Goal: Task Accomplishment & Management: Use online tool/utility

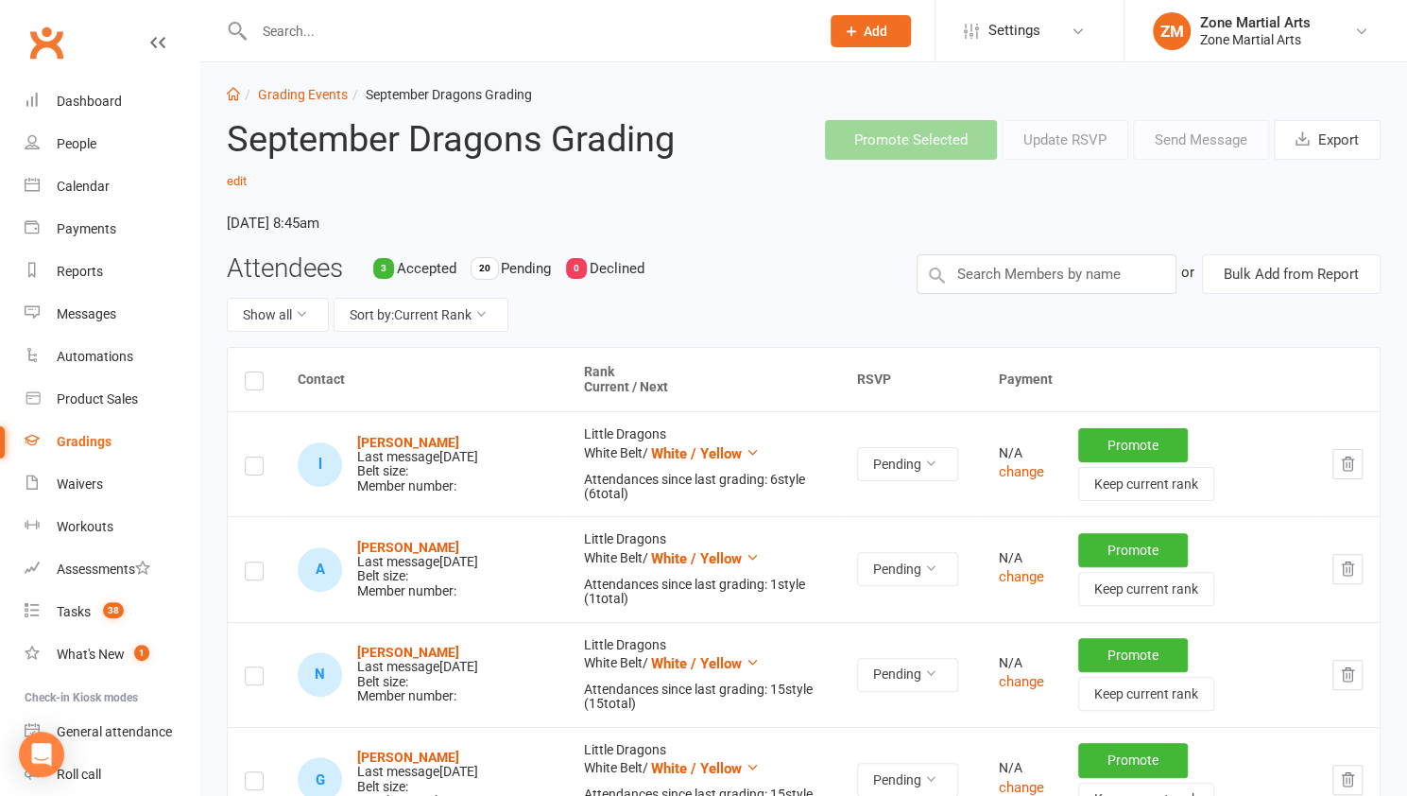
click at [311, 103] on li "Grading Events" at bounding box center [294, 94] width 108 height 21
click at [309, 97] on link "Grading Events" at bounding box center [303, 94] width 90 height 15
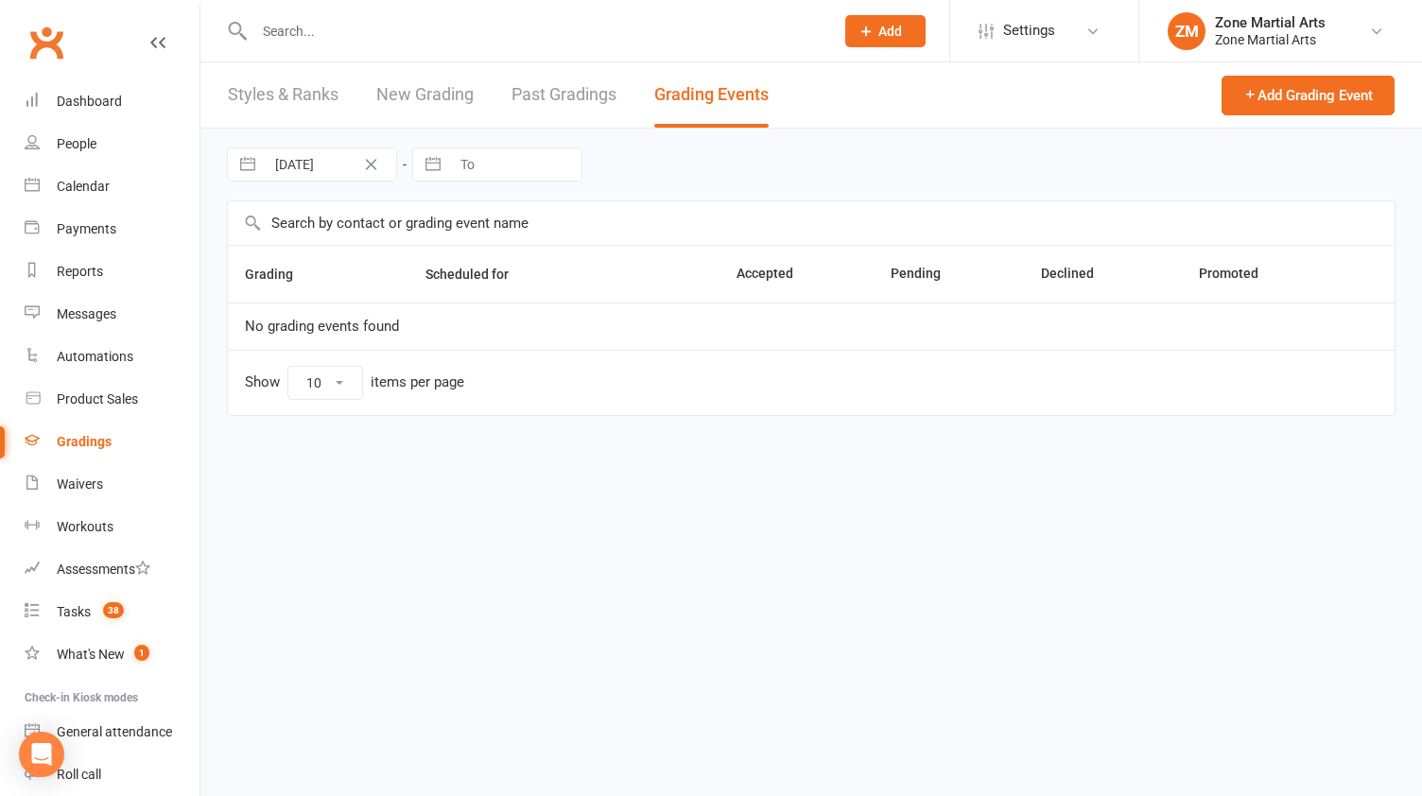
select select "25"
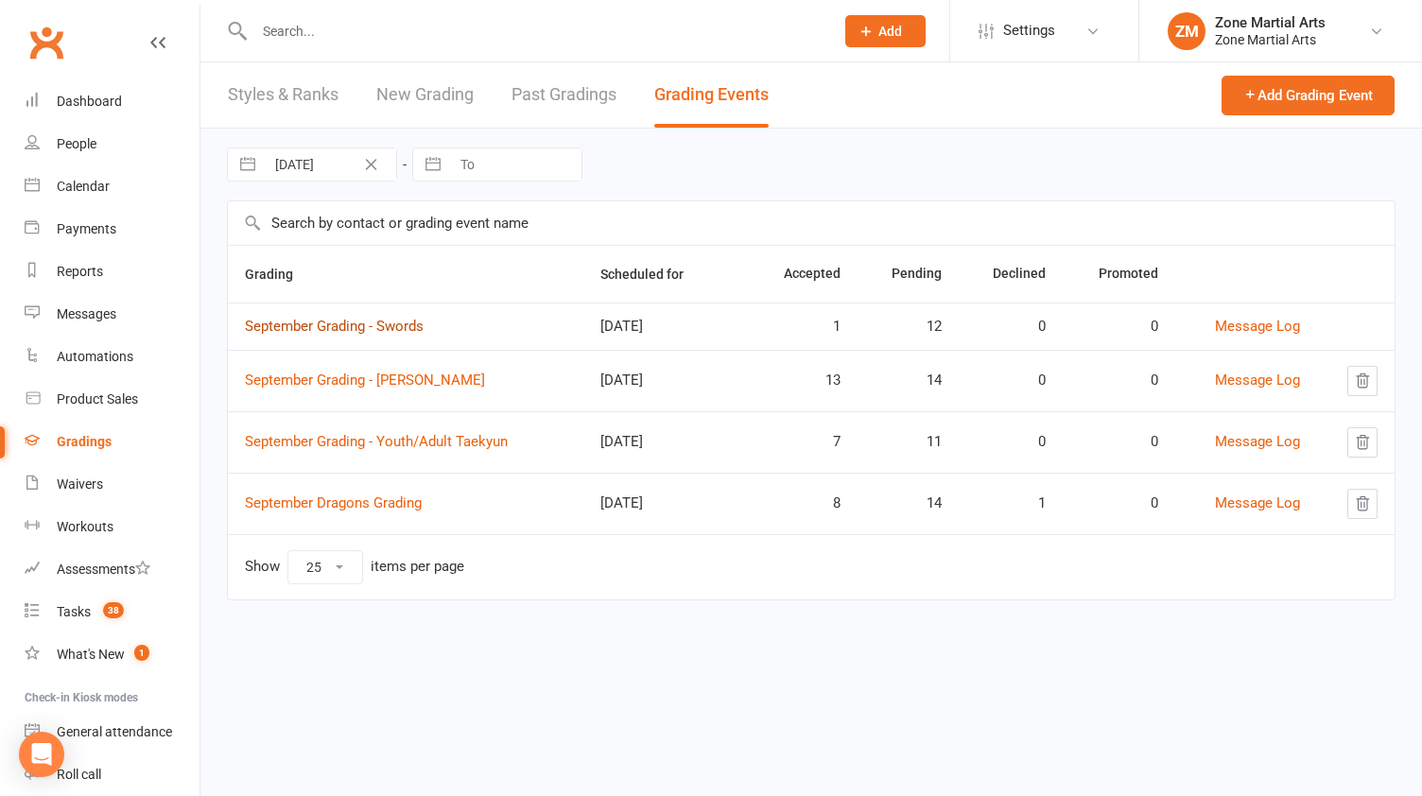
click at [326, 320] on link "September Grading - Swords" at bounding box center [334, 326] width 179 height 17
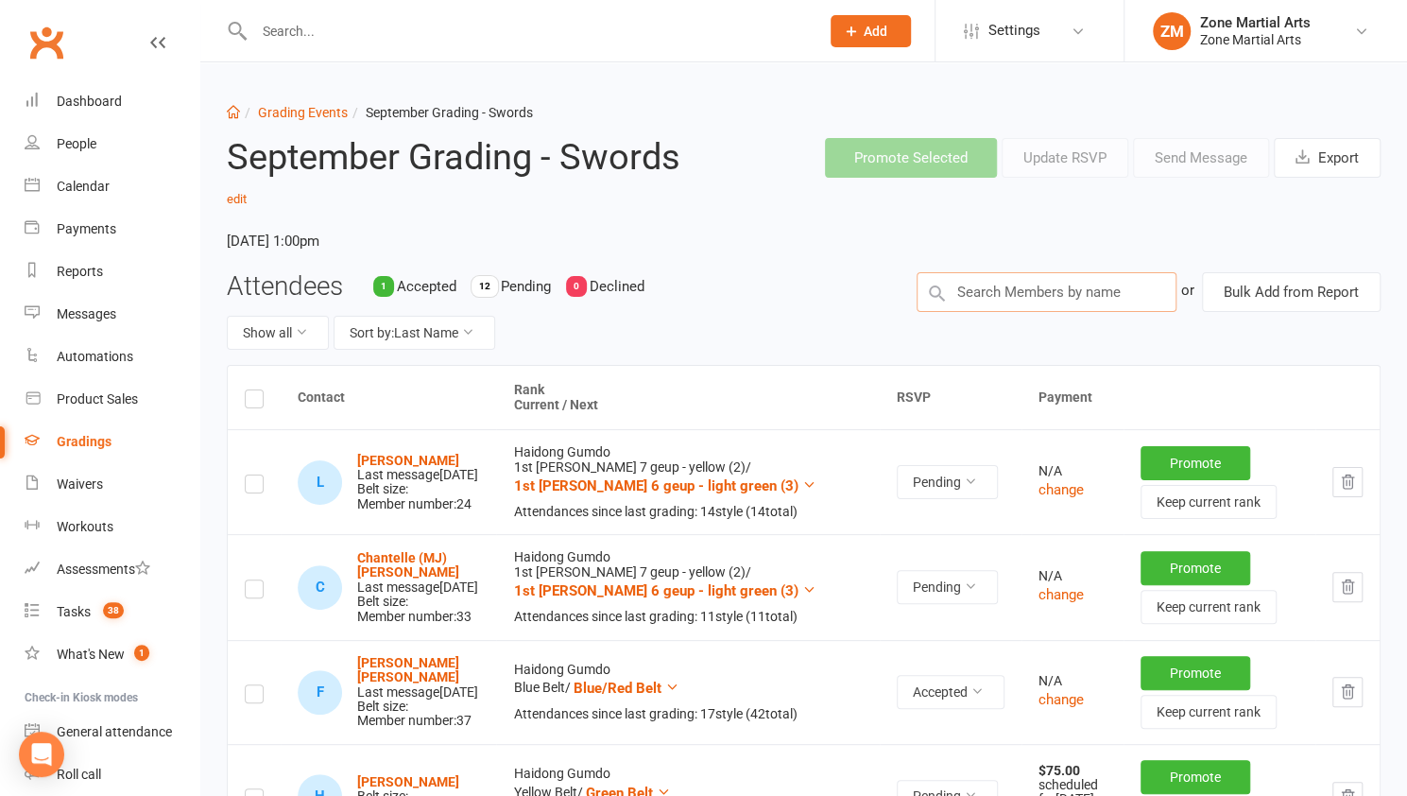
click at [1042, 293] on input "text" at bounding box center [1047, 292] width 260 height 40
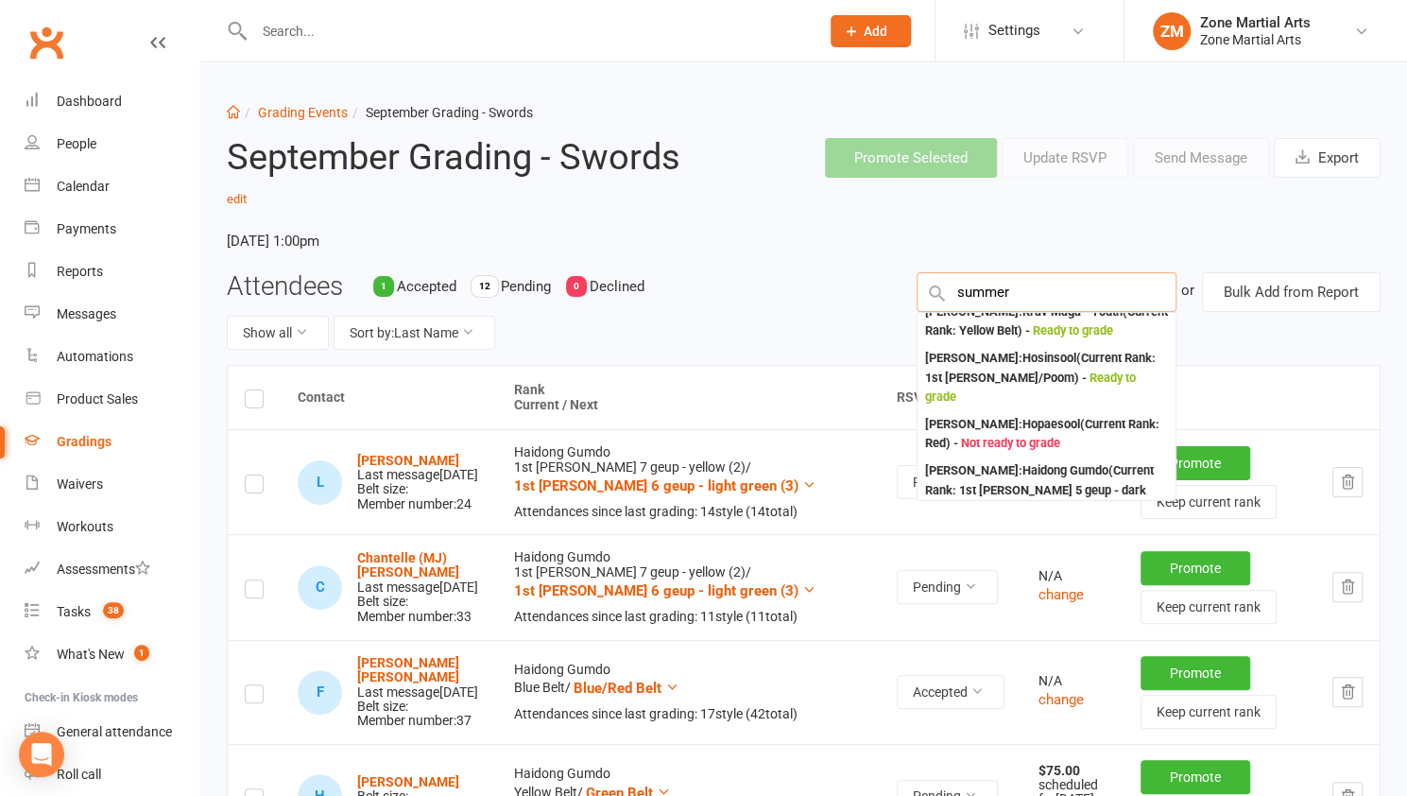
scroll to position [37, 0]
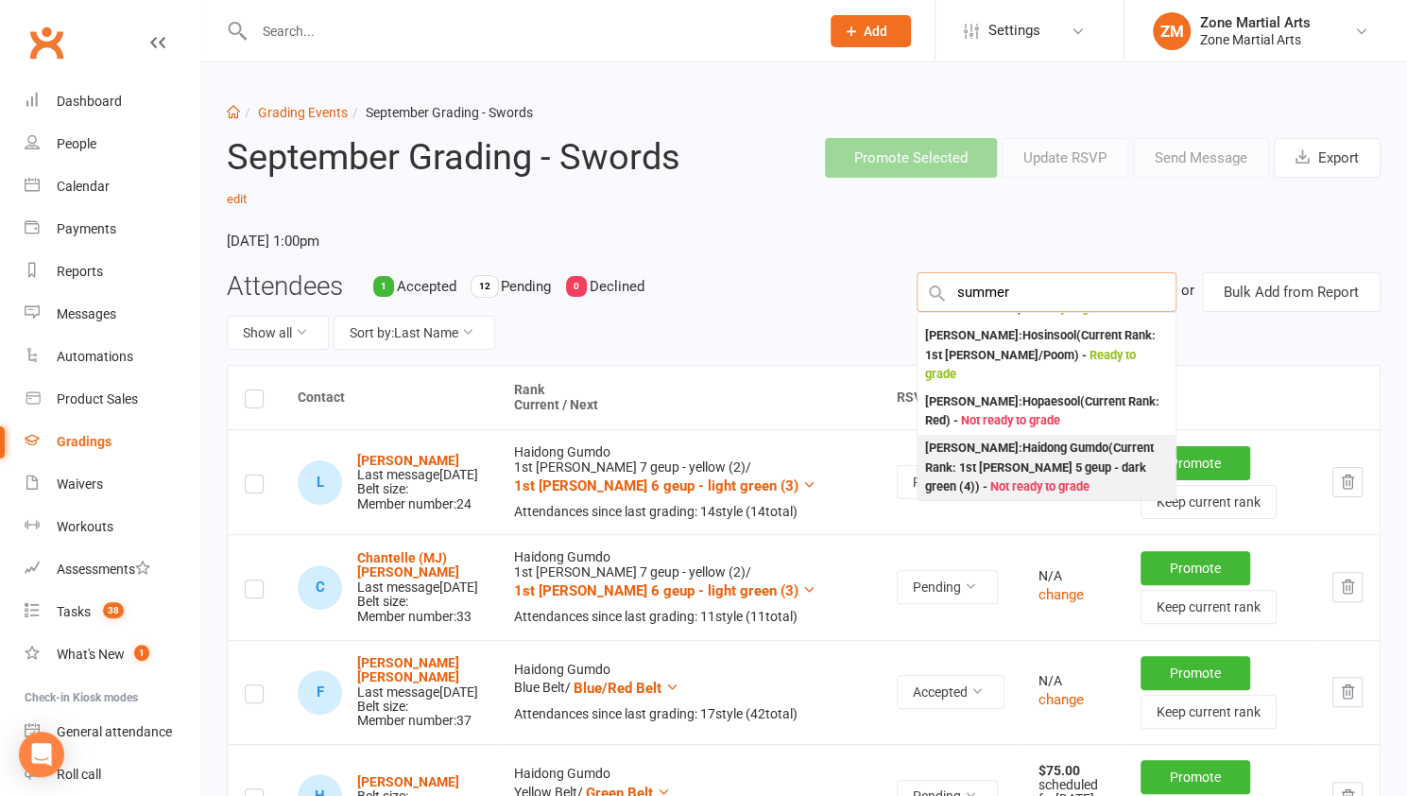
type input "summer"
click at [1031, 453] on div "Summer Williams : Haidong Gumdo (Current Rank: 1st Dan 5 geup - dark green (4) …" at bounding box center [1046, 468] width 243 height 59
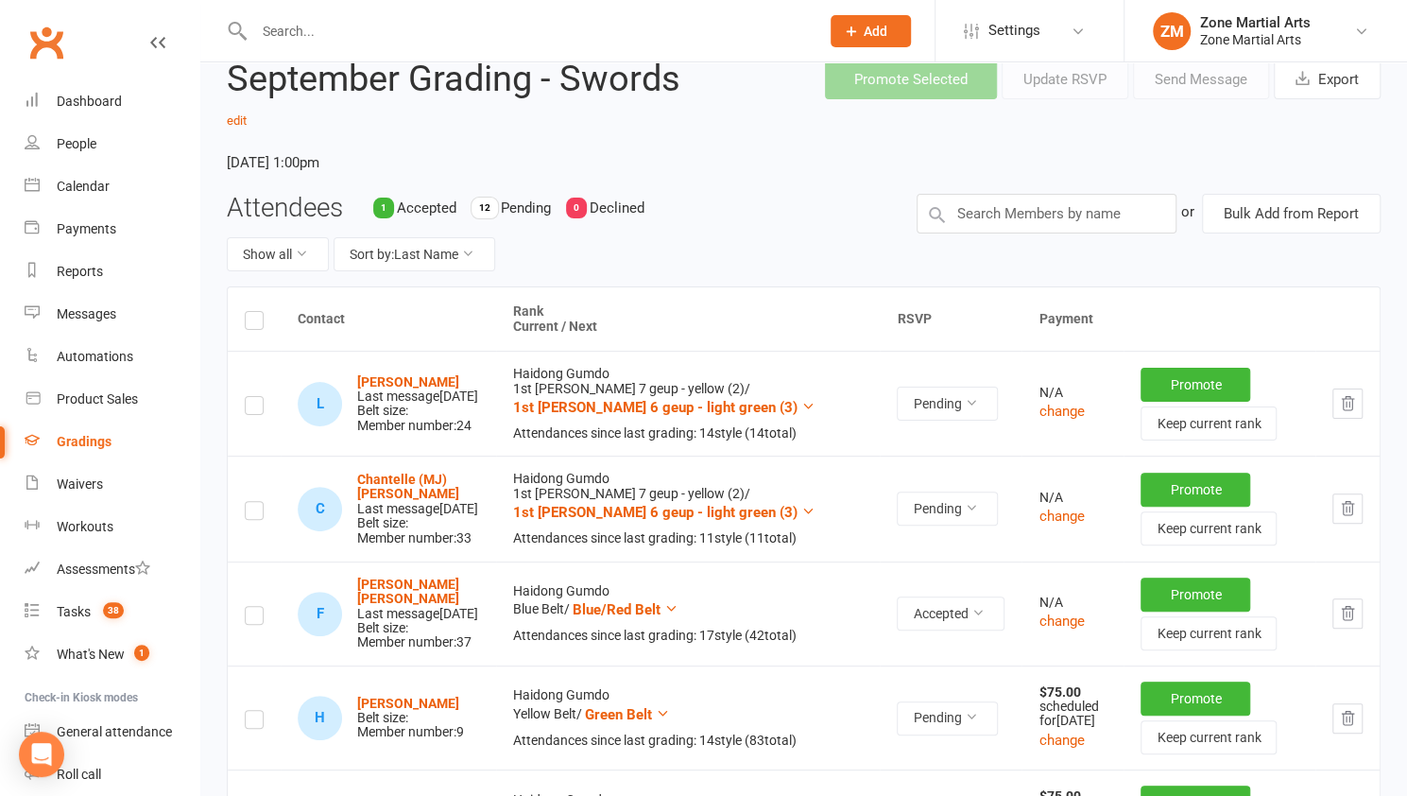
scroll to position [0, 0]
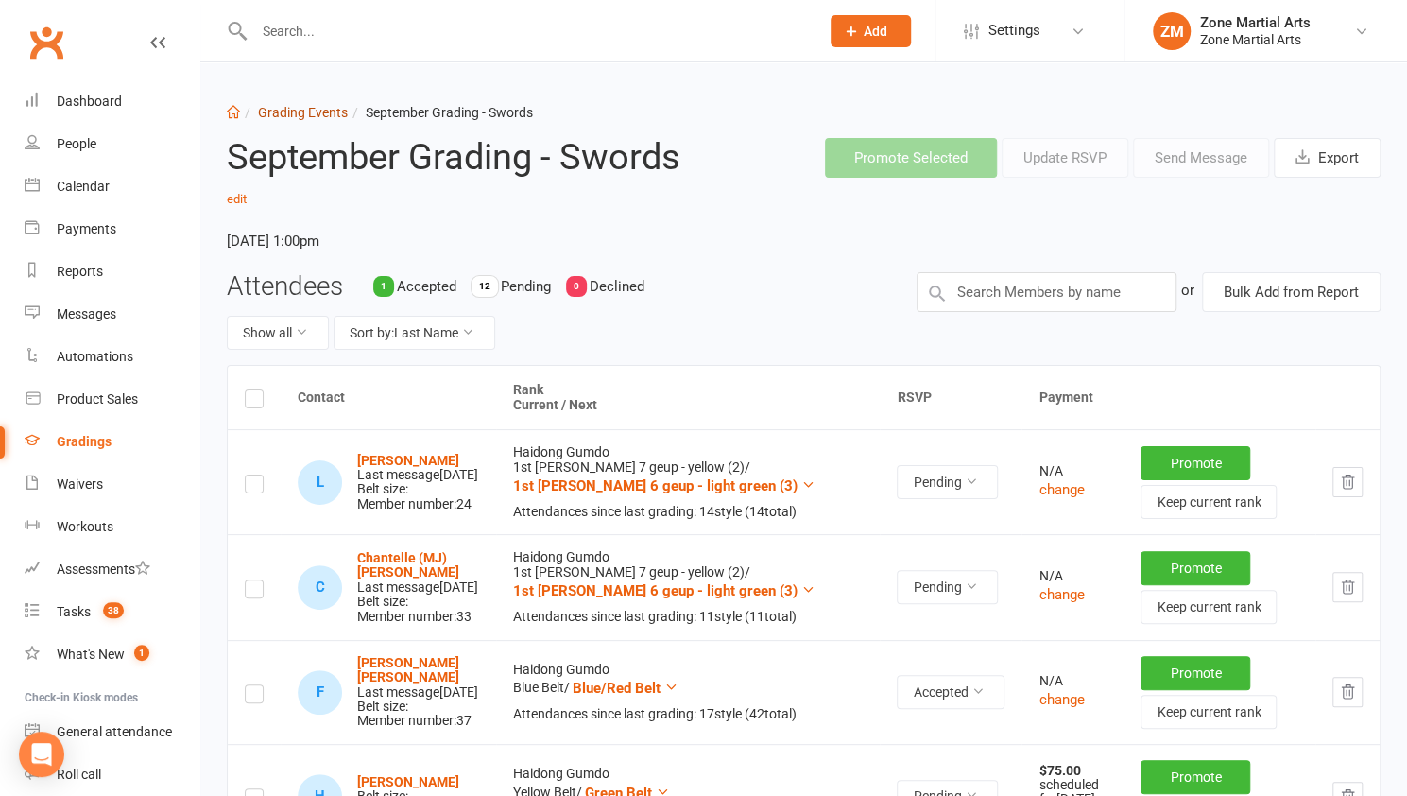
click at [301, 108] on link "Grading Events" at bounding box center [303, 112] width 90 height 15
select select "25"
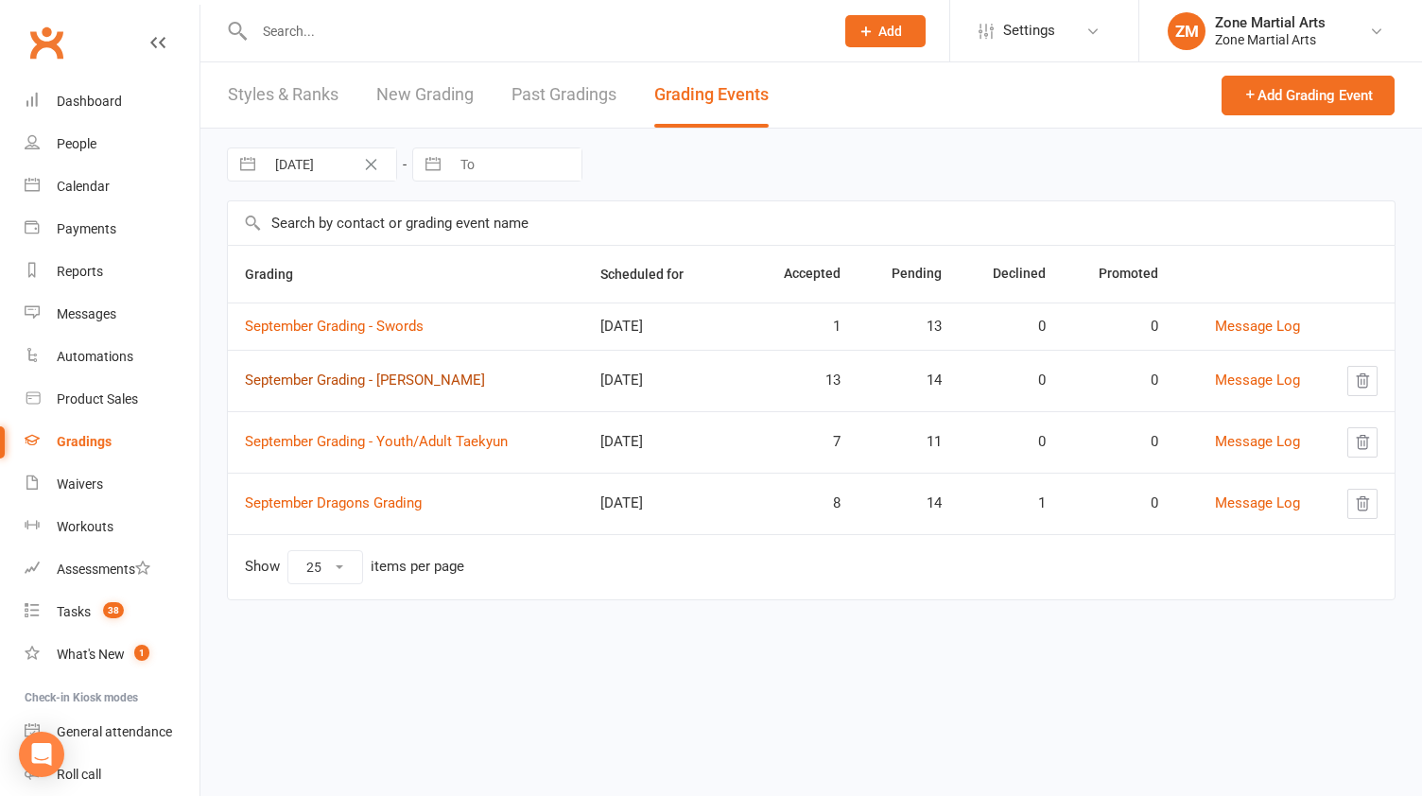
click at [460, 378] on link "September Grading - Junior Taekyun" at bounding box center [365, 379] width 240 height 17
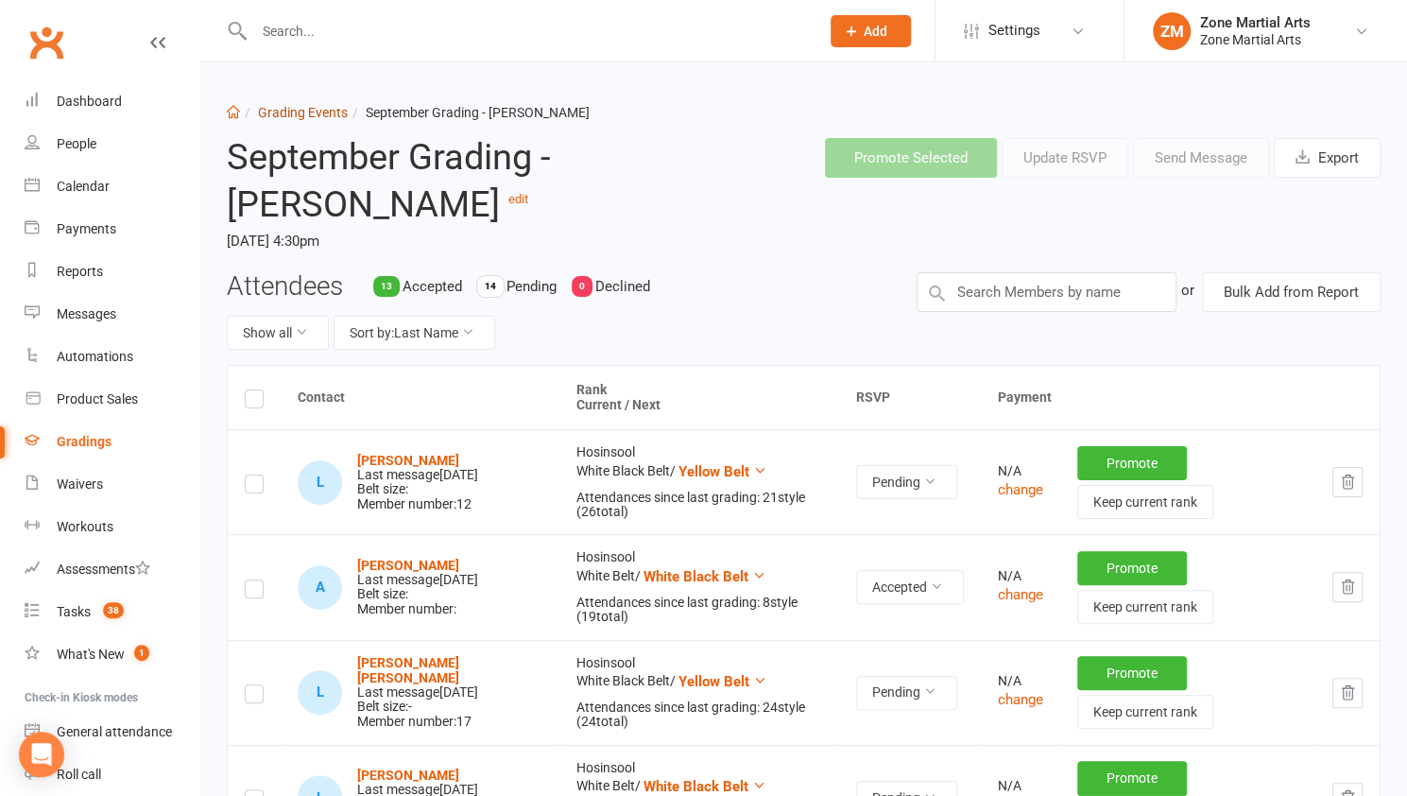
click at [306, 116] on link "Grading Events" at bounding box center [303, 112] width 90 height 15
select select "25"
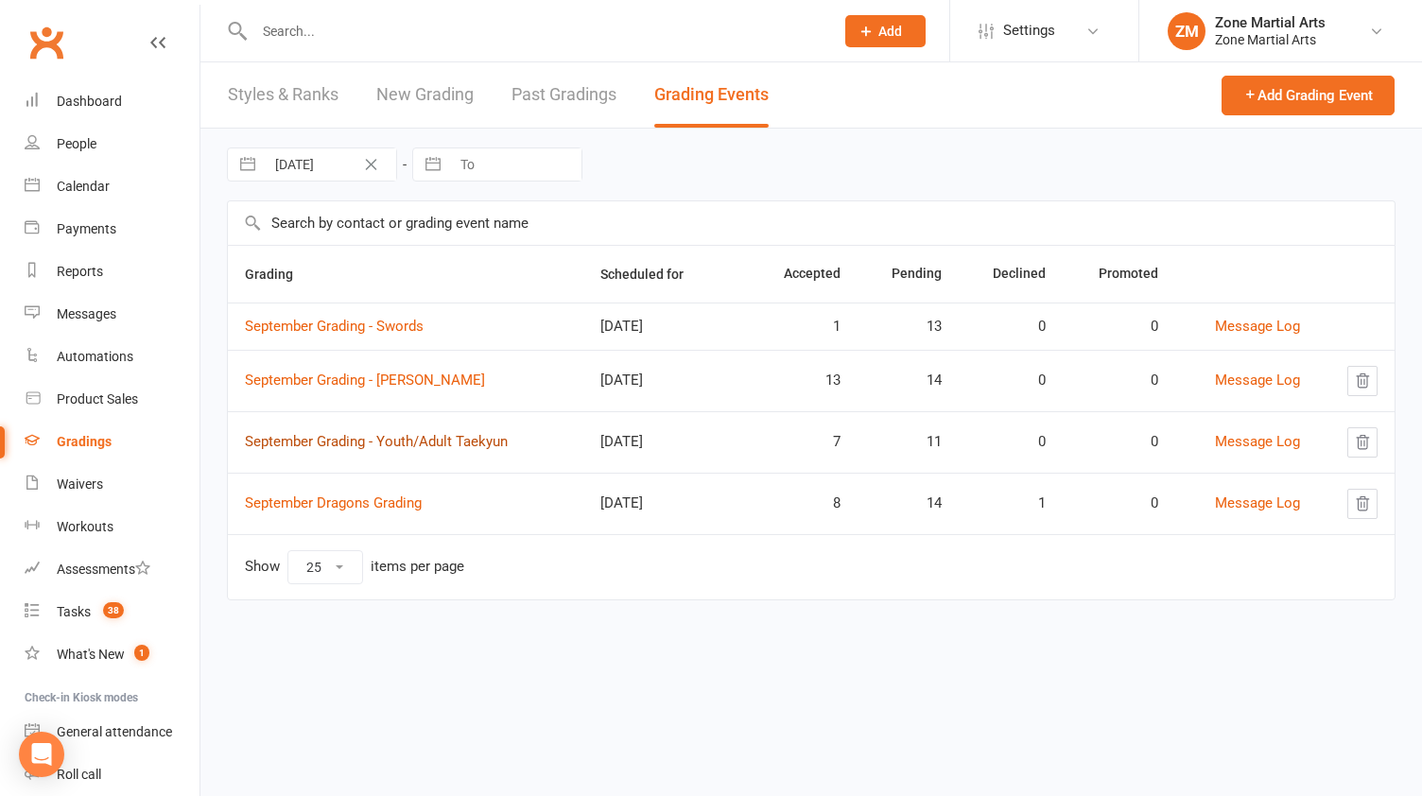
click at [454, 440] on link "September Grading - Youth/Adult Taekyun" at bounding box center [376, 441] width 263 height 17
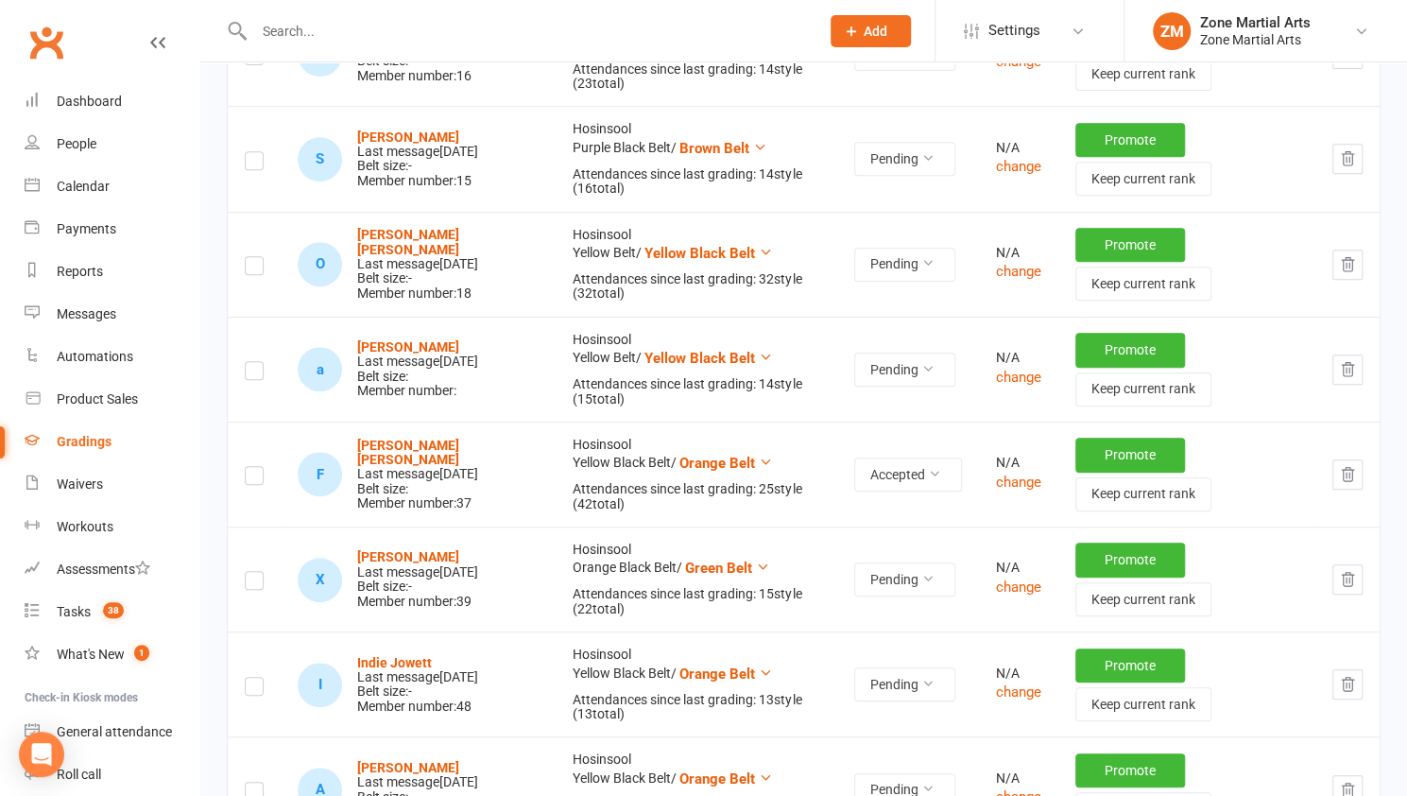
scroll to position [429, 0]
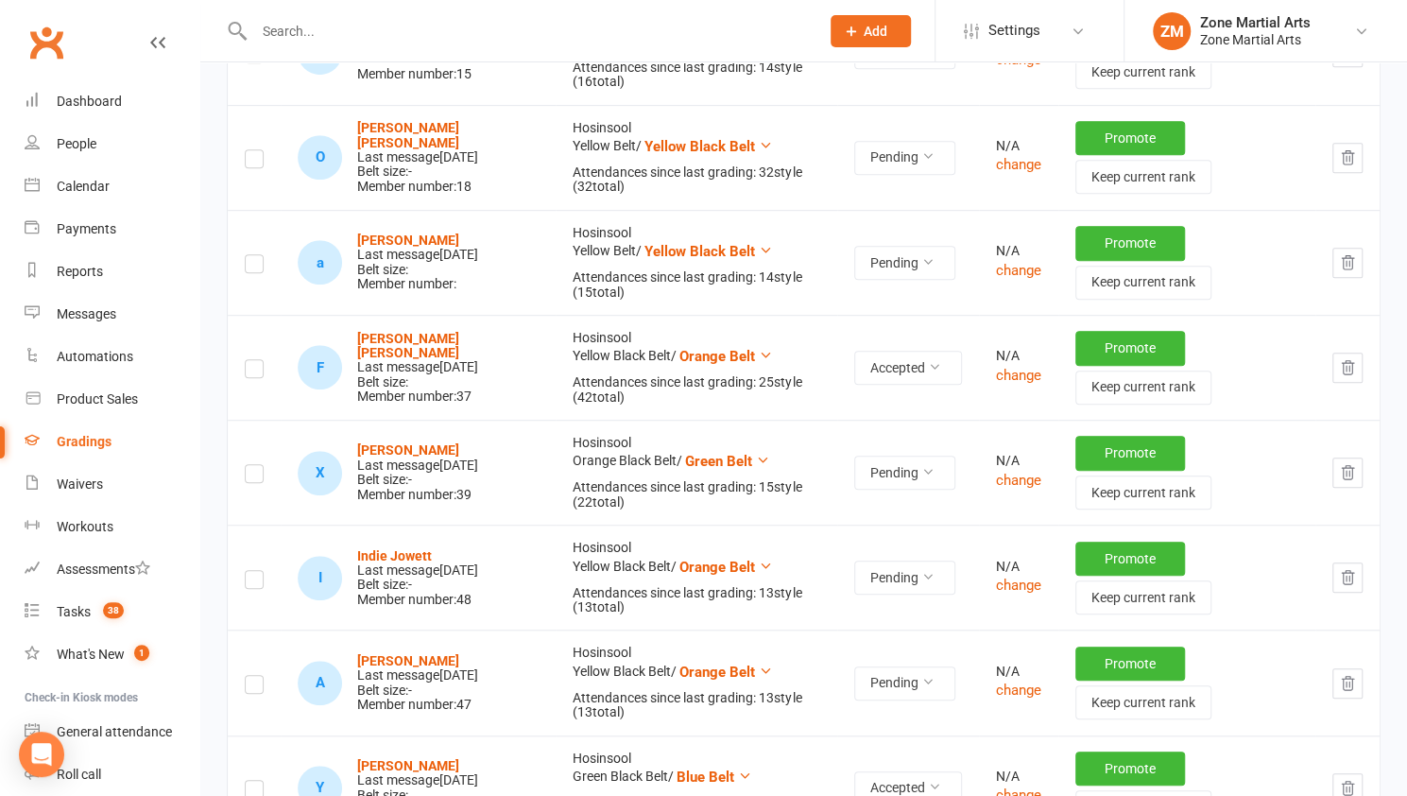
click at [596, 542] on td "Hosinsool Yellow Black Belt / Orange Belt Attendances since last grading: 13 st…" at bounding box center [697, 577] width 282 height 105
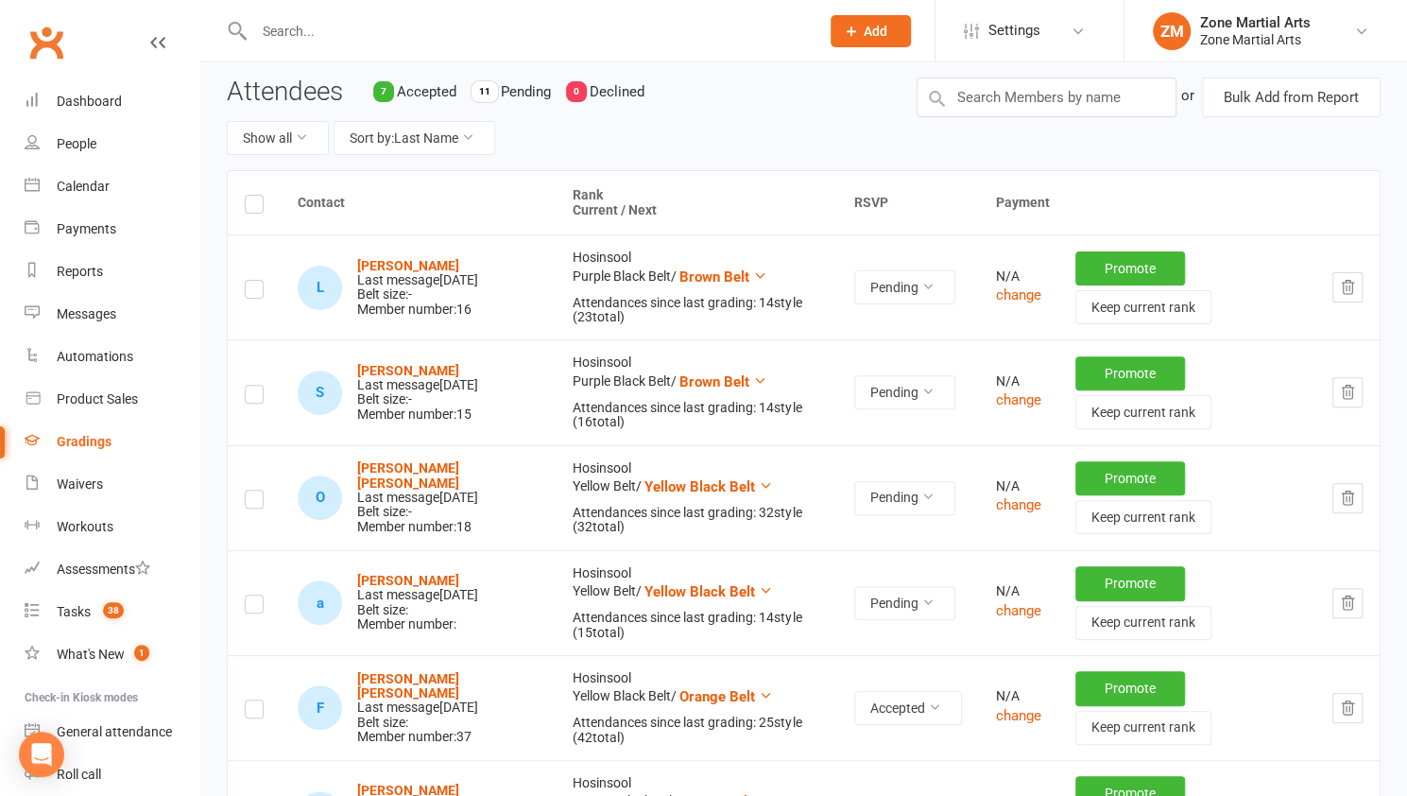
scroll to position [0, 0]
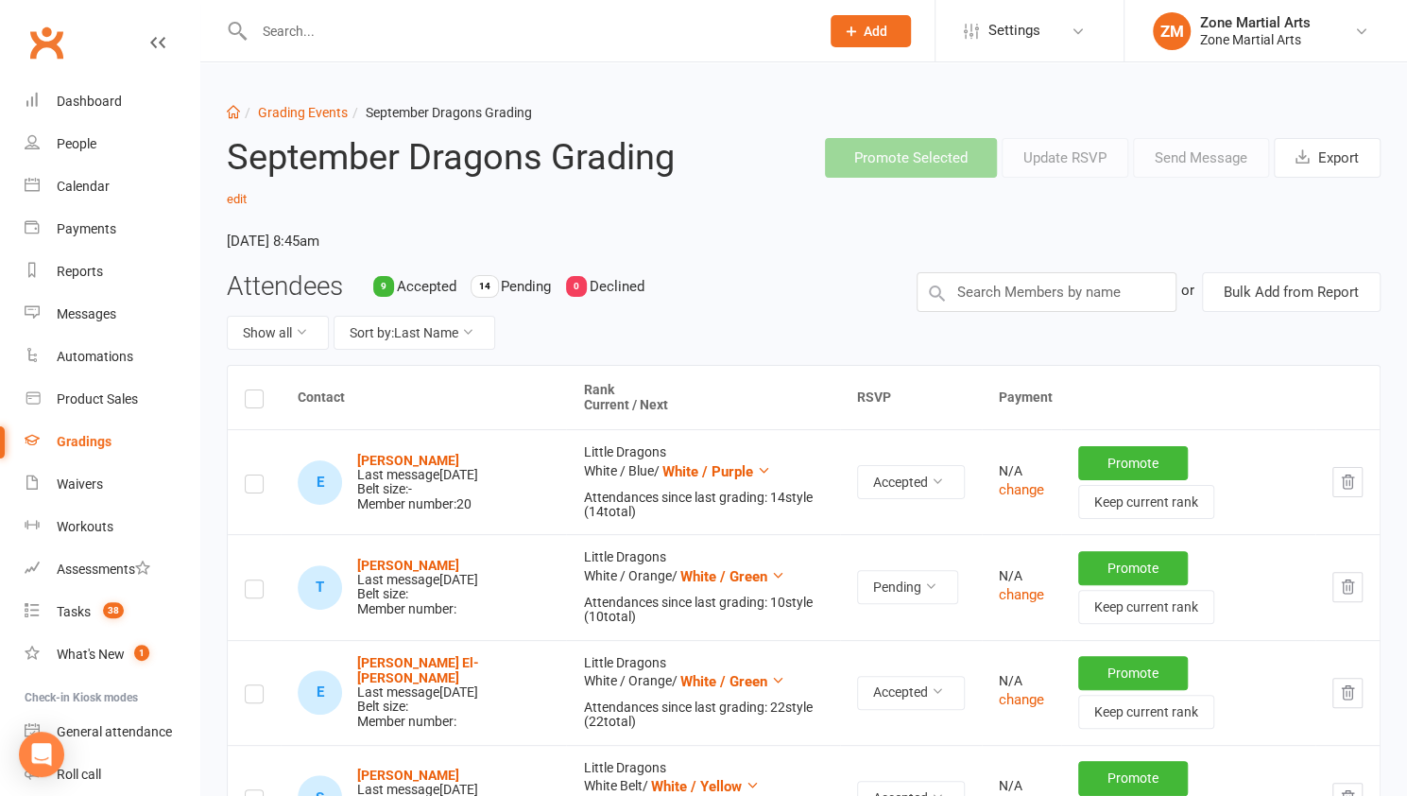
click at [295, 122] on li "Grading Events" at bounding box center [294, 112] width 108 height 21
click at [290, 106] on link "Grading Events" at bounding box center [303, 112] width 90 height 15
select select "25"
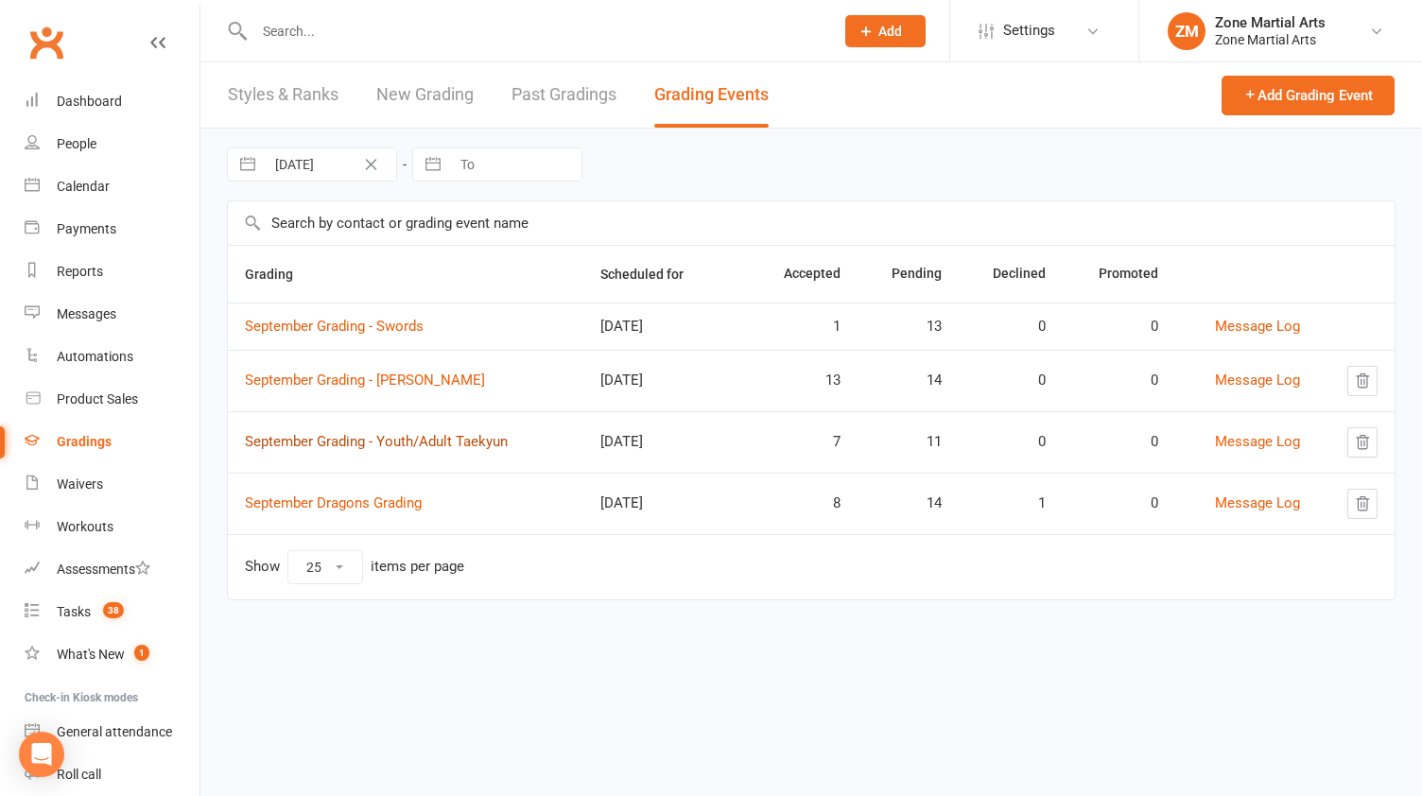
click at [405, 434] on link "September Grading - Youth/Adult Taekyun" at bounding box center [376, 441] width 263 height 17
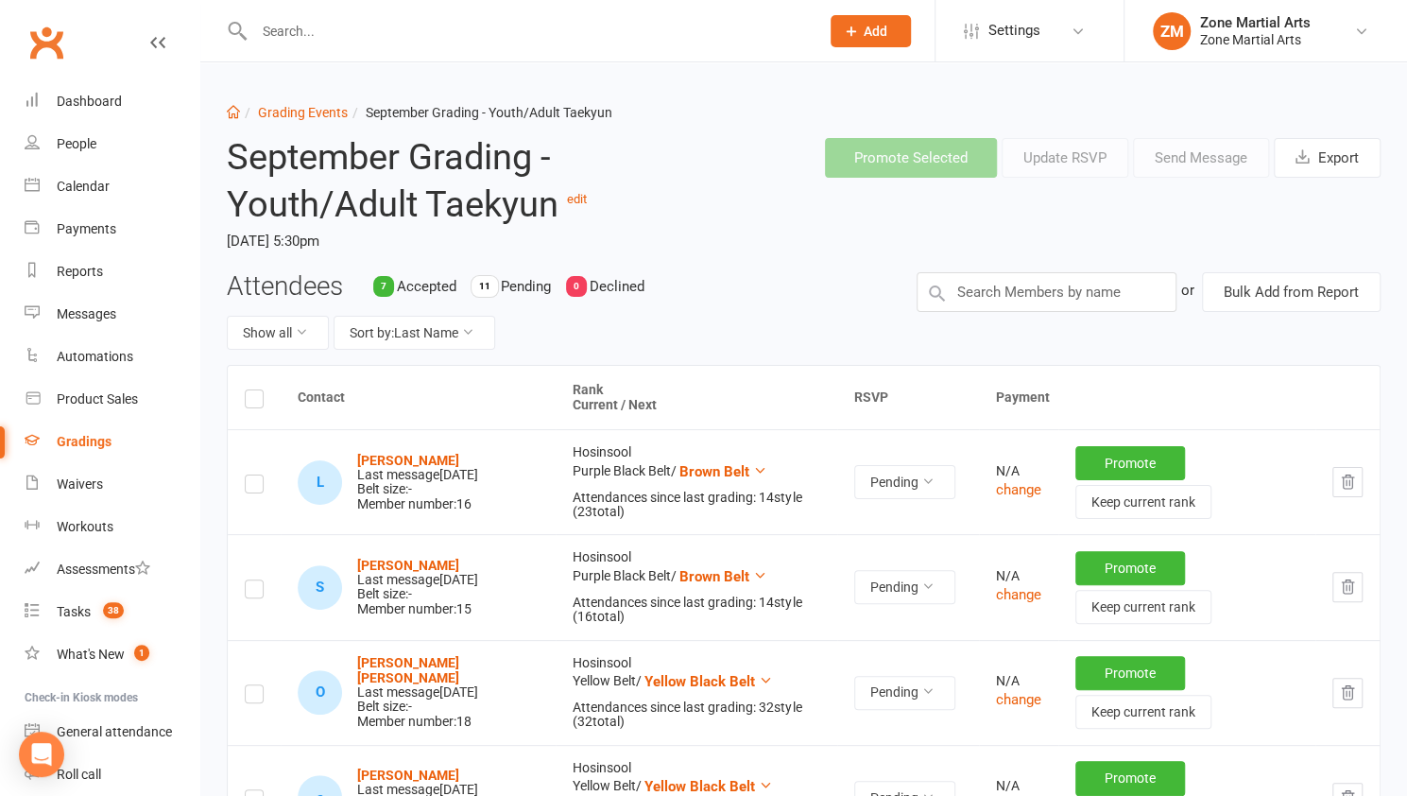
select select "25"
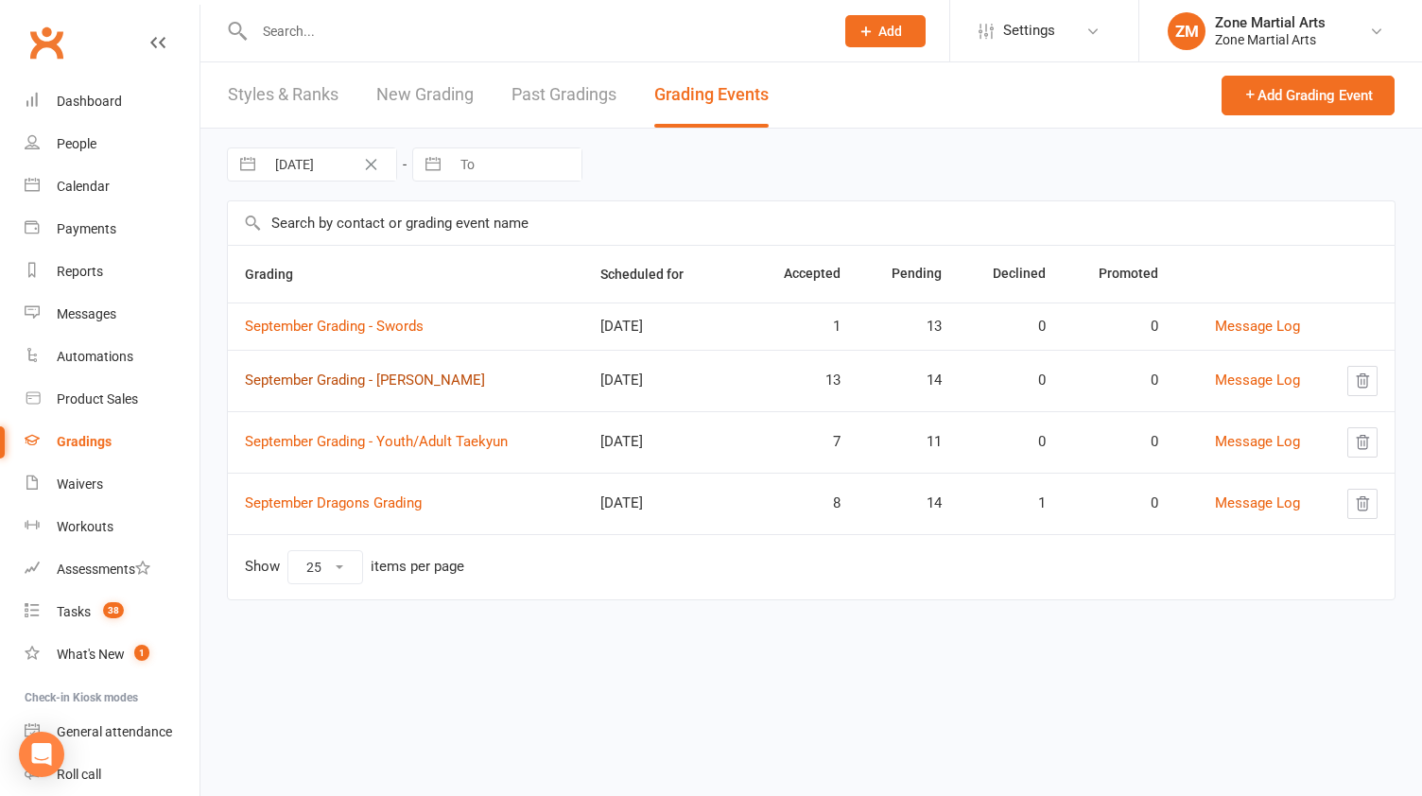
click at [380, 381] on link "September Grading - Junior Taekyun" at bounding box center [365, 379] width 240 height 17
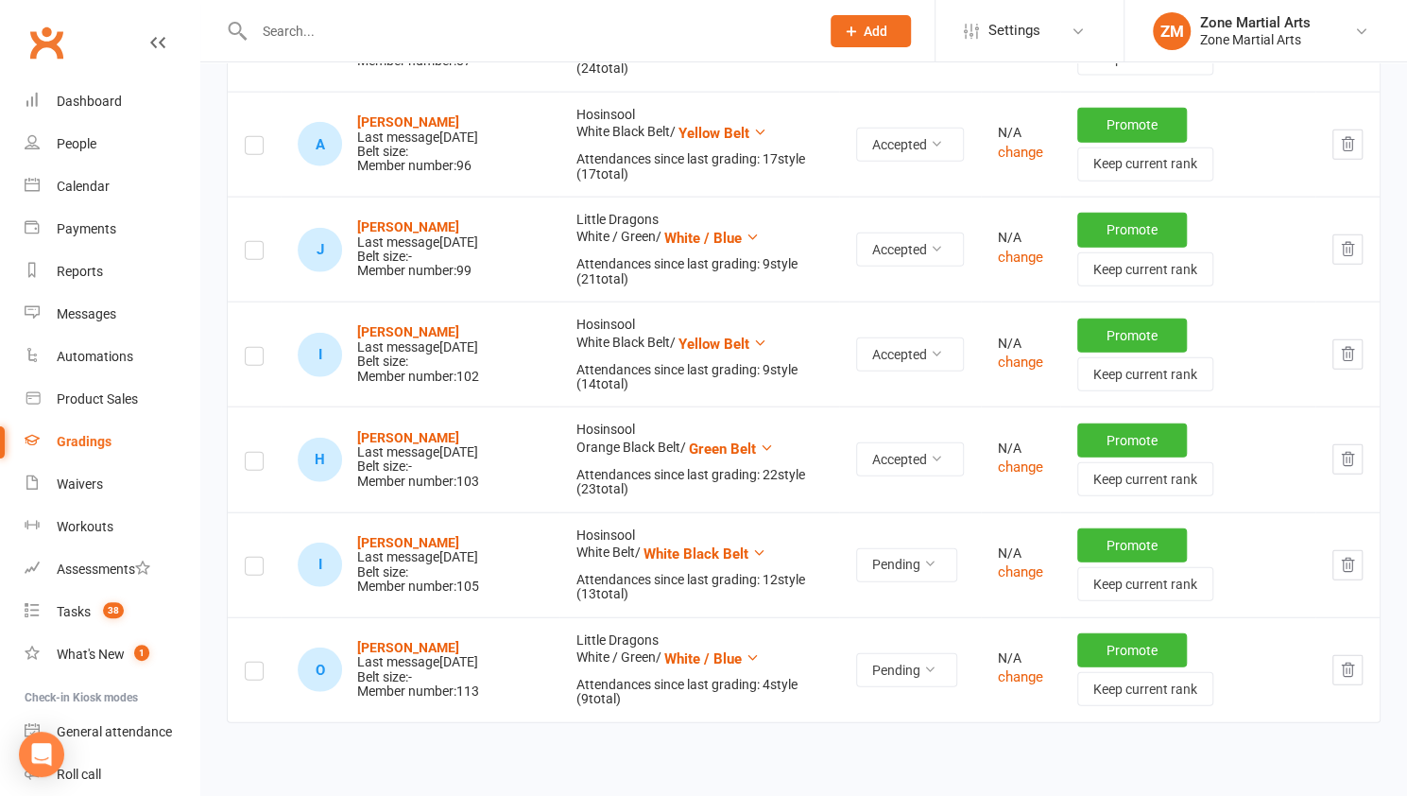
scroll to position [2545, 0]
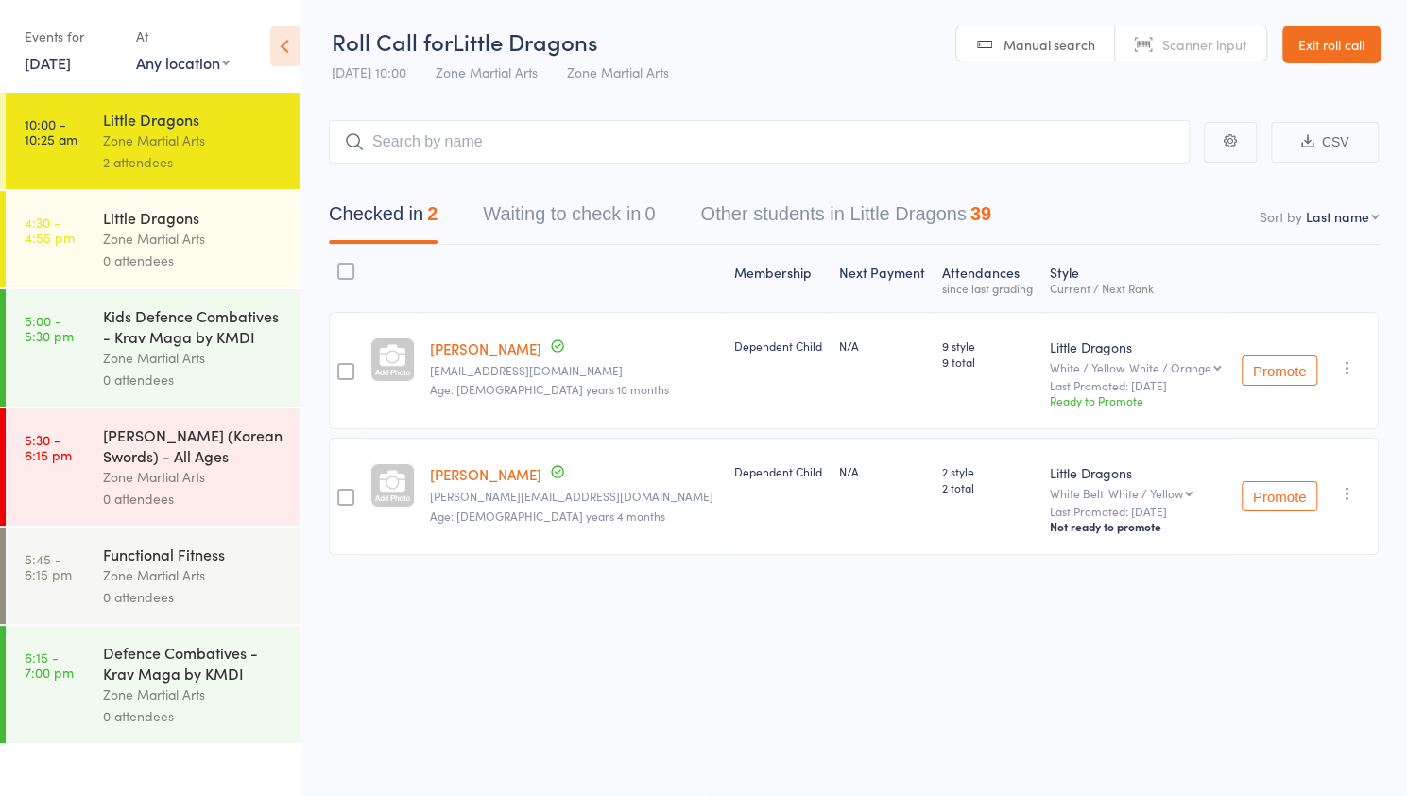
click at [272, 262] on div "0 attendees" at bounding box center [193, 261] width 181 height 22
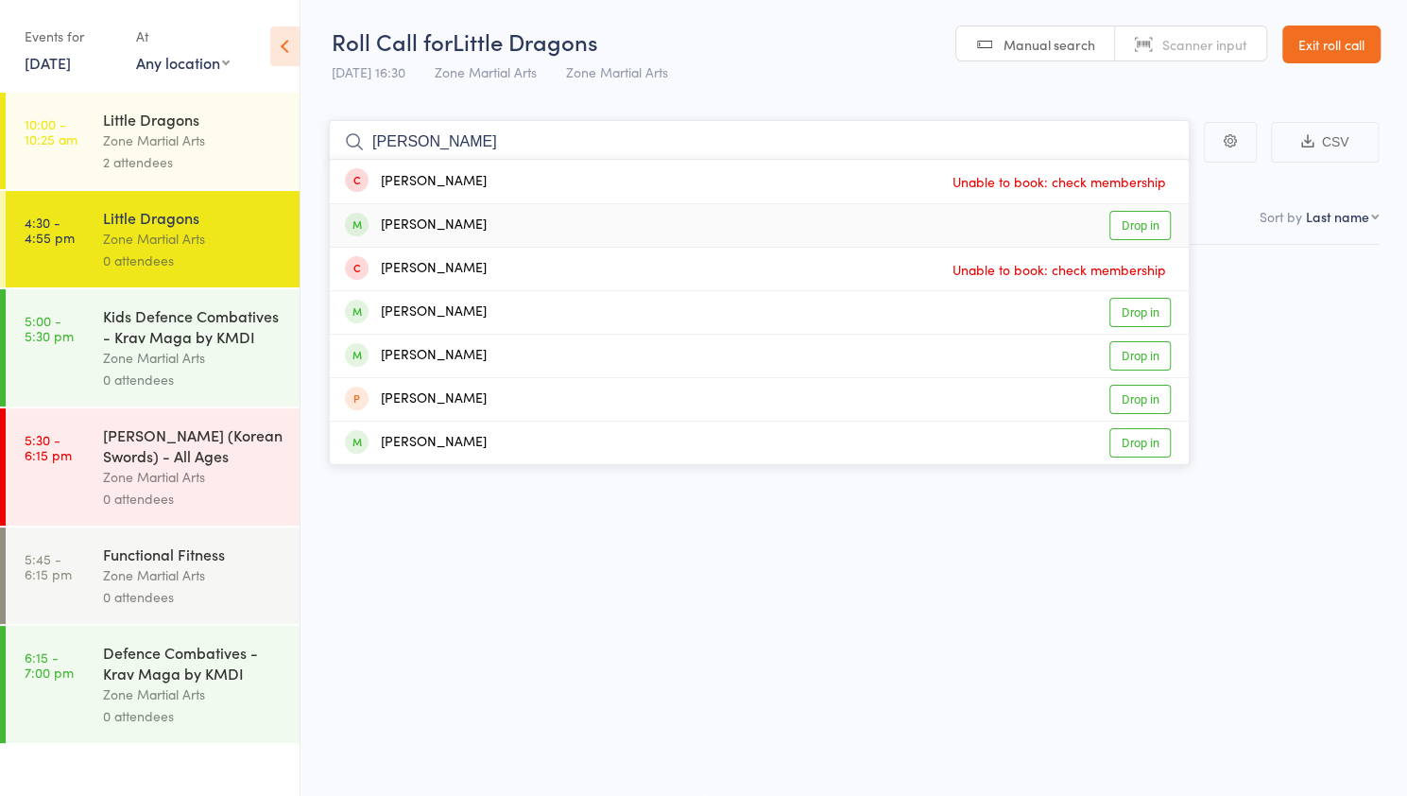
type input "lucas"
click at [1146, 221] on link "Drop in" at bounding box center [1140, 225] width 61 height 29
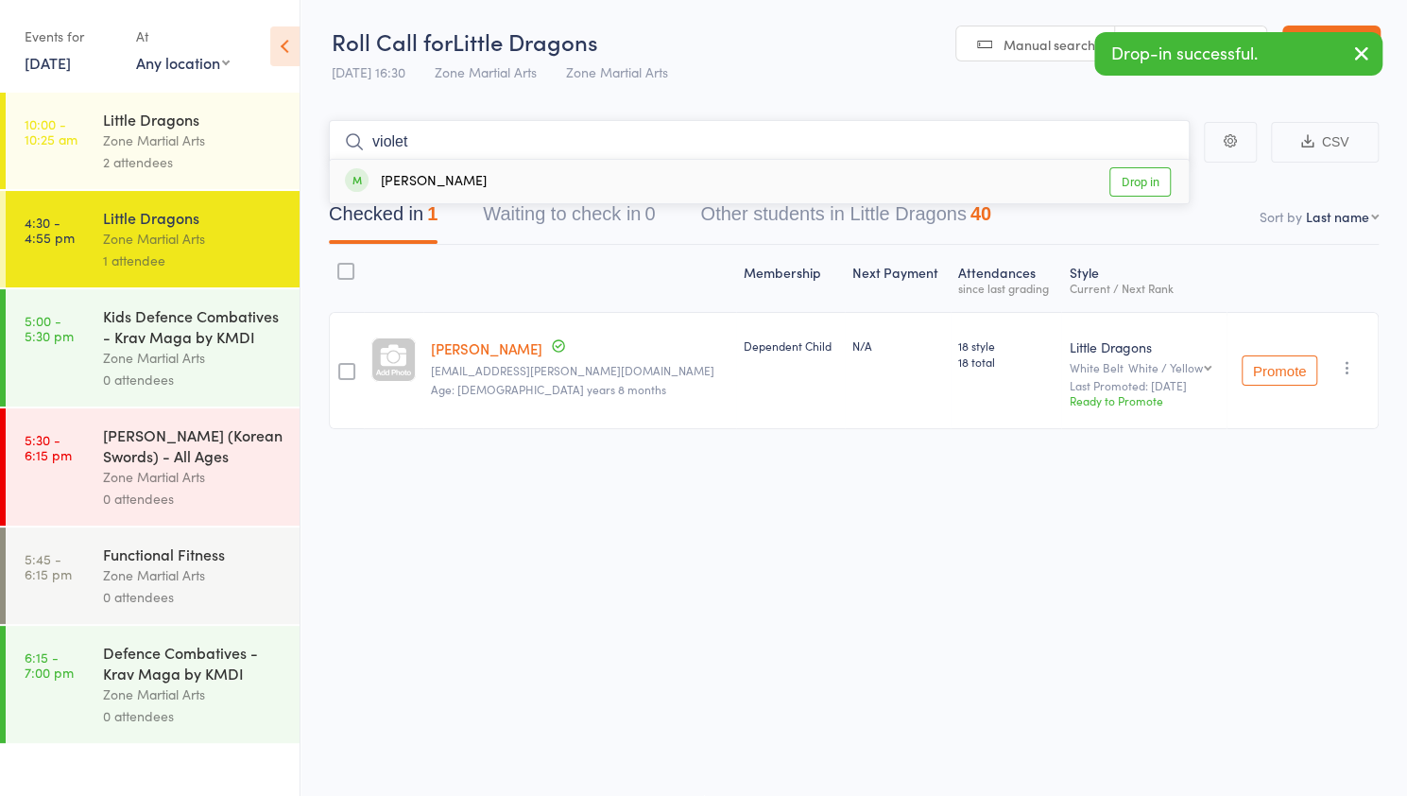
type input "violet"
click at [1147, 183] on link "Drop in" at bounding box center [1140, 181] width 61 height 29
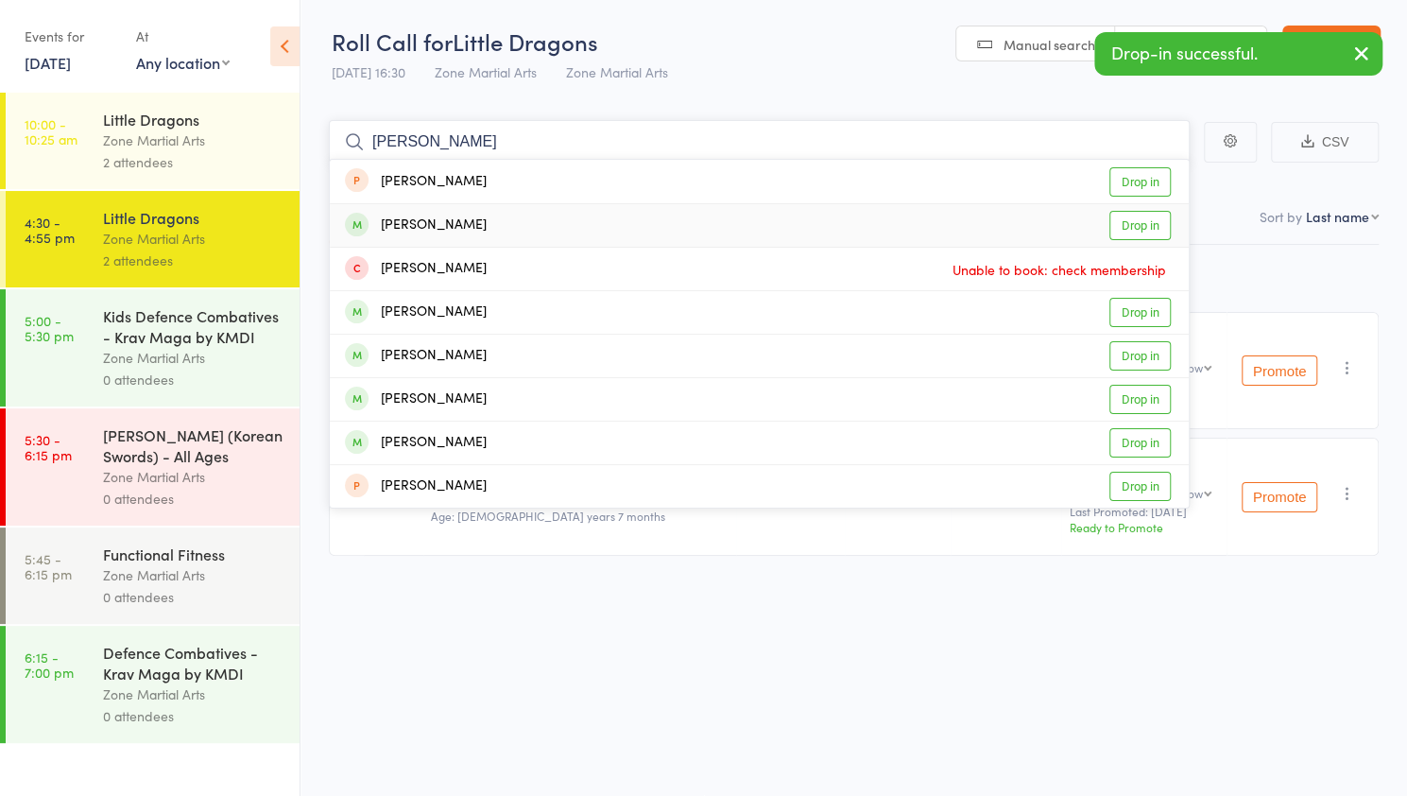
type input "oliver"
click at [1154, 223] on link "Drop in" at bounding box center [1140, 225] width 61 height 29
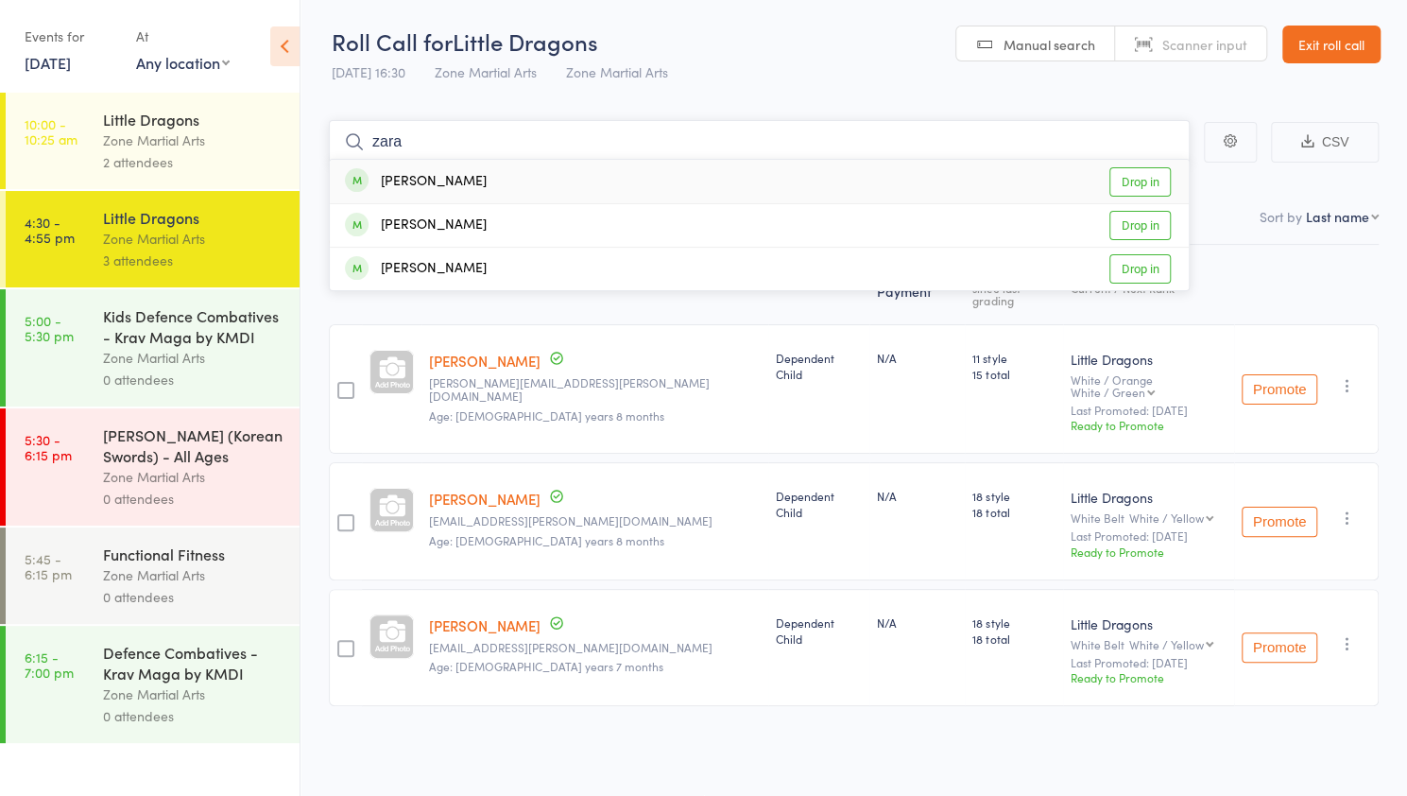
type input "zara"
click at [1151, 175] on link "Drop in" at bounding box center [1140, 181] width 61 height 29
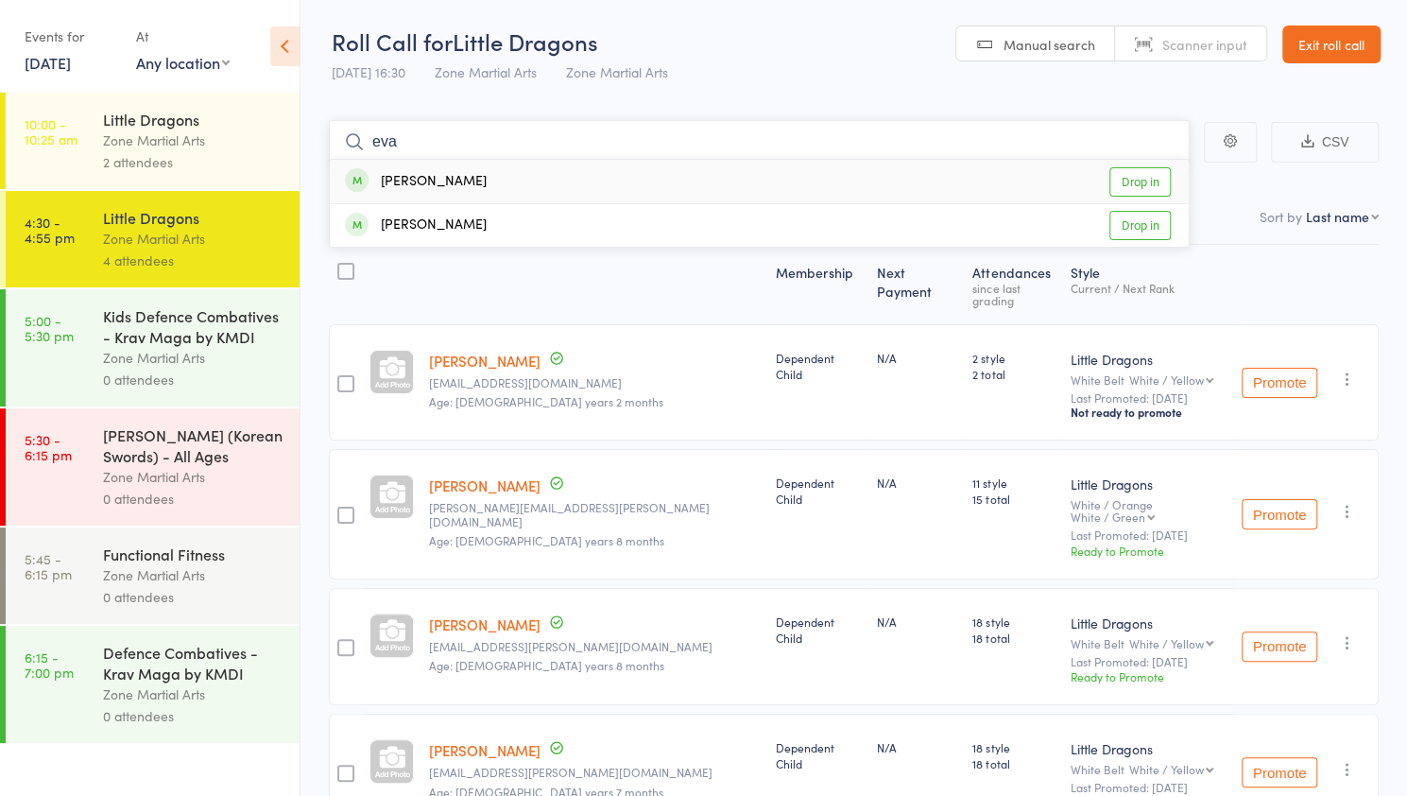
type input "eva"
click at [1143, 177] on link "Drop in" at bounding box center [1140, 181] width 61 height 29
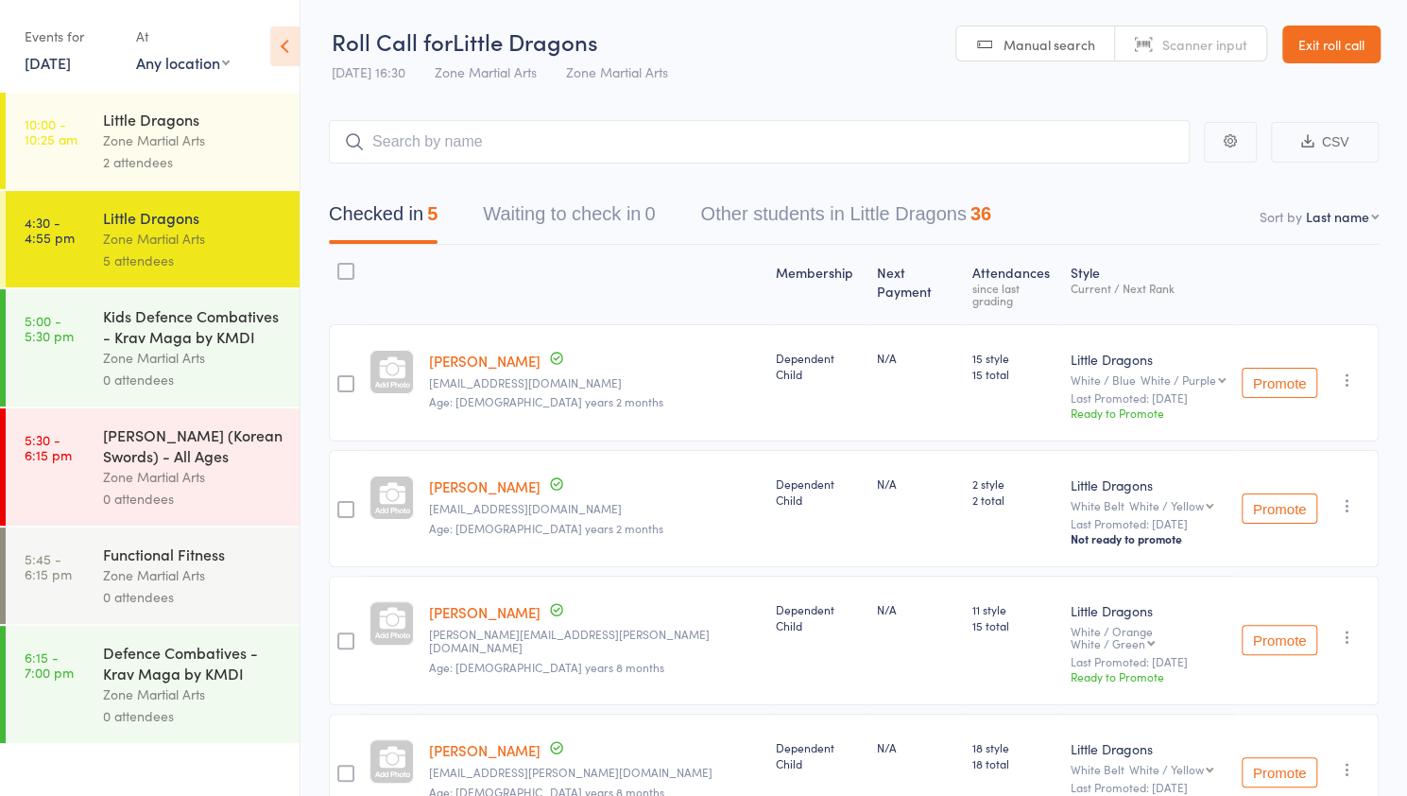
click at [1355, 38] on link "Exit roll call" at bounding box center [1332, 45] width 98 height 38
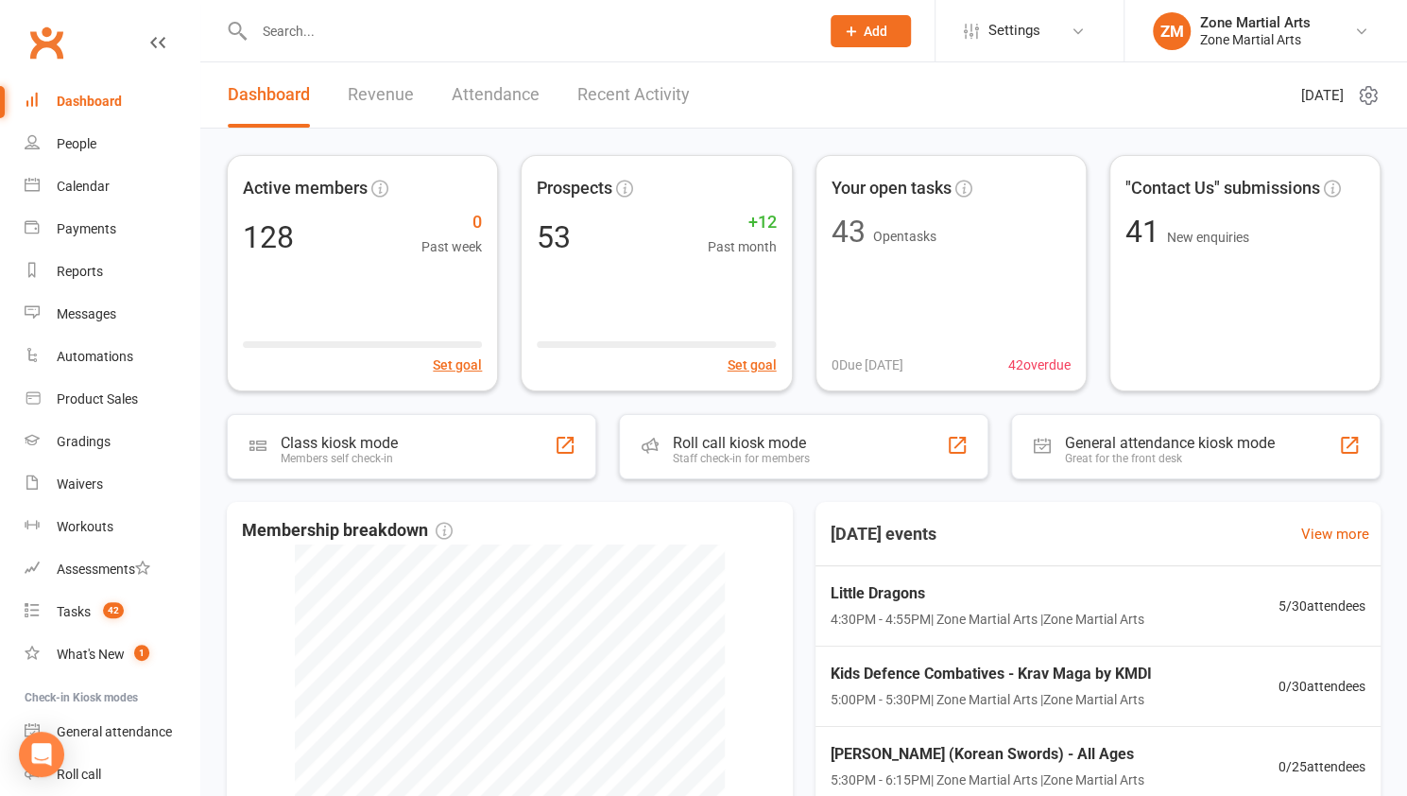
click at [389, 39] on input "text" at bounding box center [528, 31] width 558 height 26
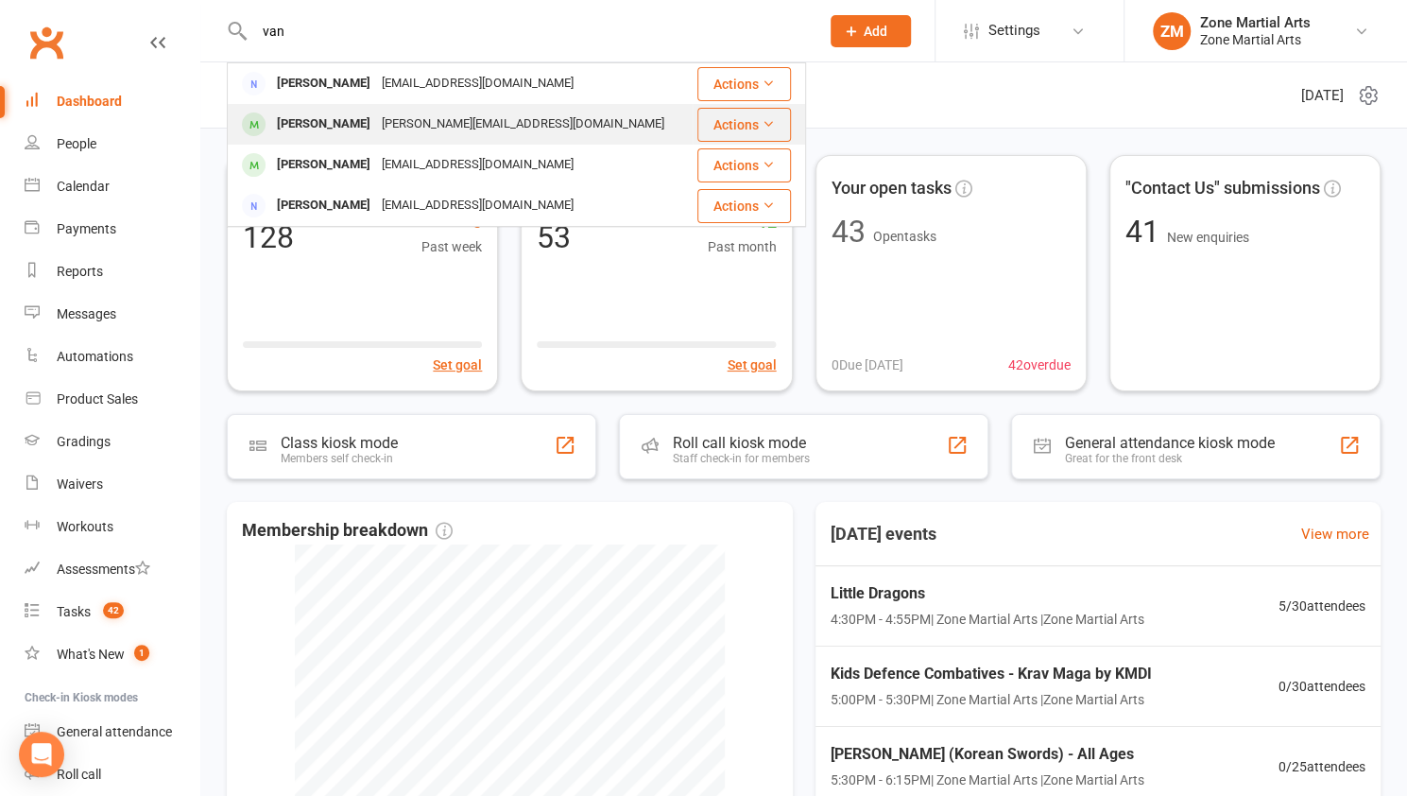
type input "van"
click at [449, 120] on div "[PERSON_NAME][EMAIL_ADDRESS][DOMAIN_NAME]" at bounding box center [523, 124] width 294 height 27
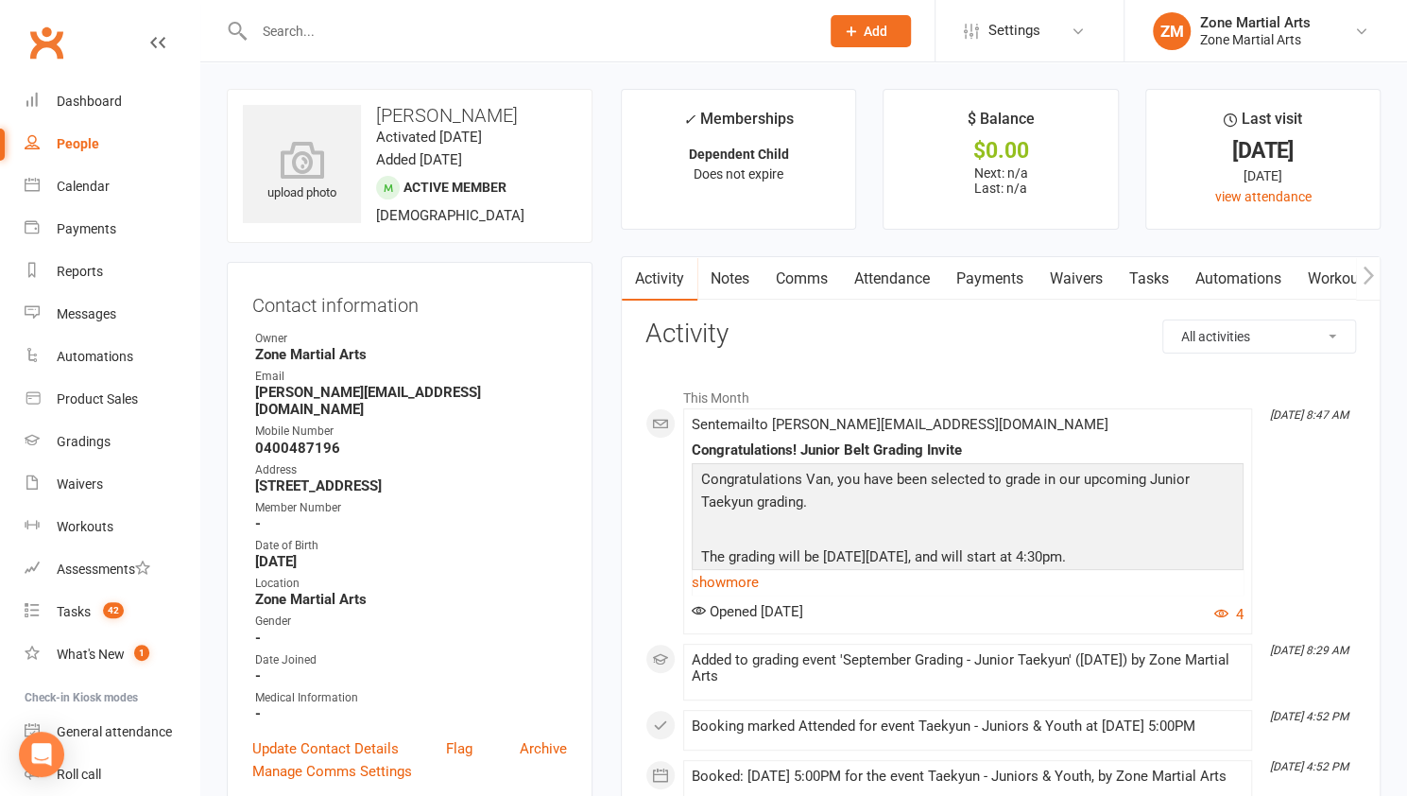
click at [1008, 285] on link "Payments" at bounding box center [990, 278] width 94 height 43
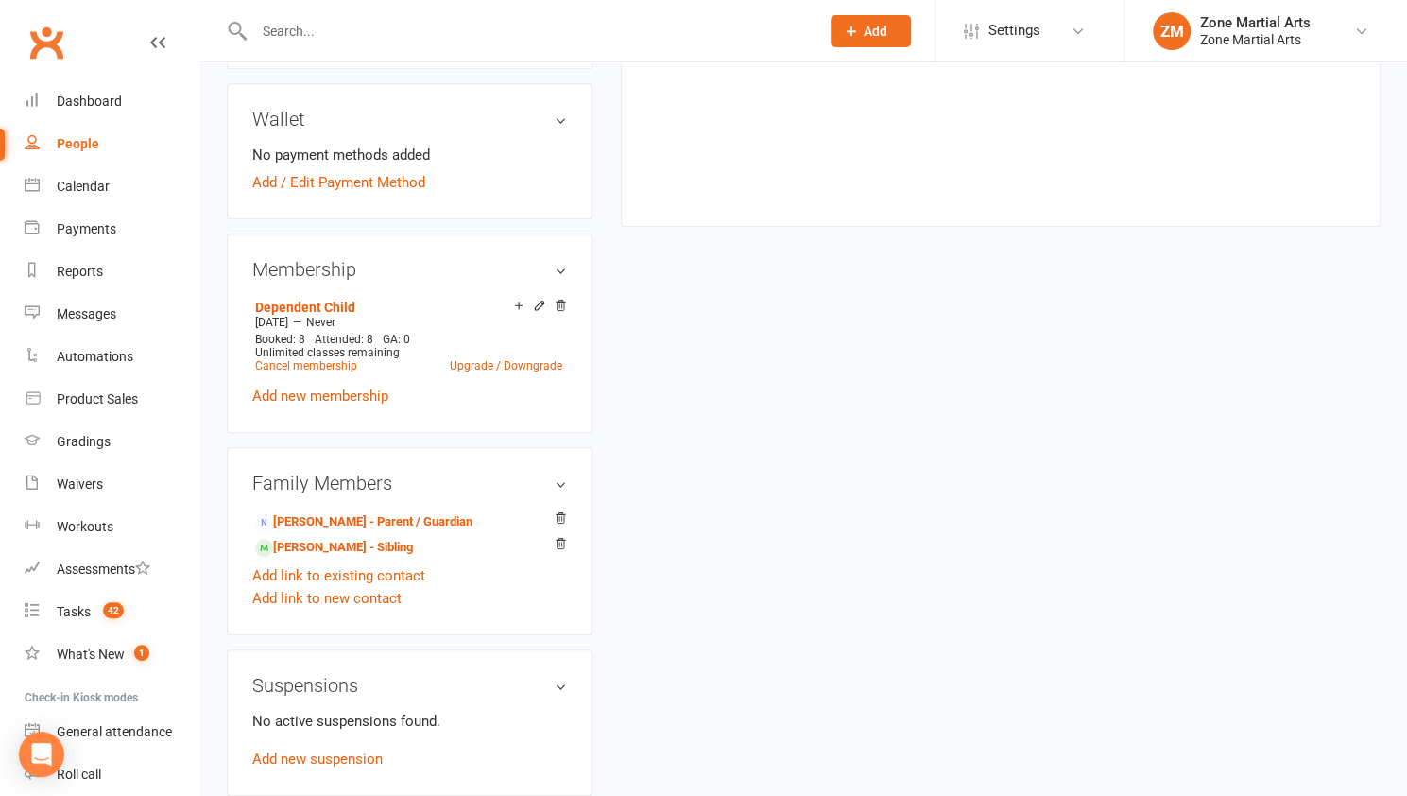
scroll to position [740, 0]
click at [396, 511] on link "[PERSON_NAME] - Parent / Guardian" at bounding box center [363, 521] width 217 height 20
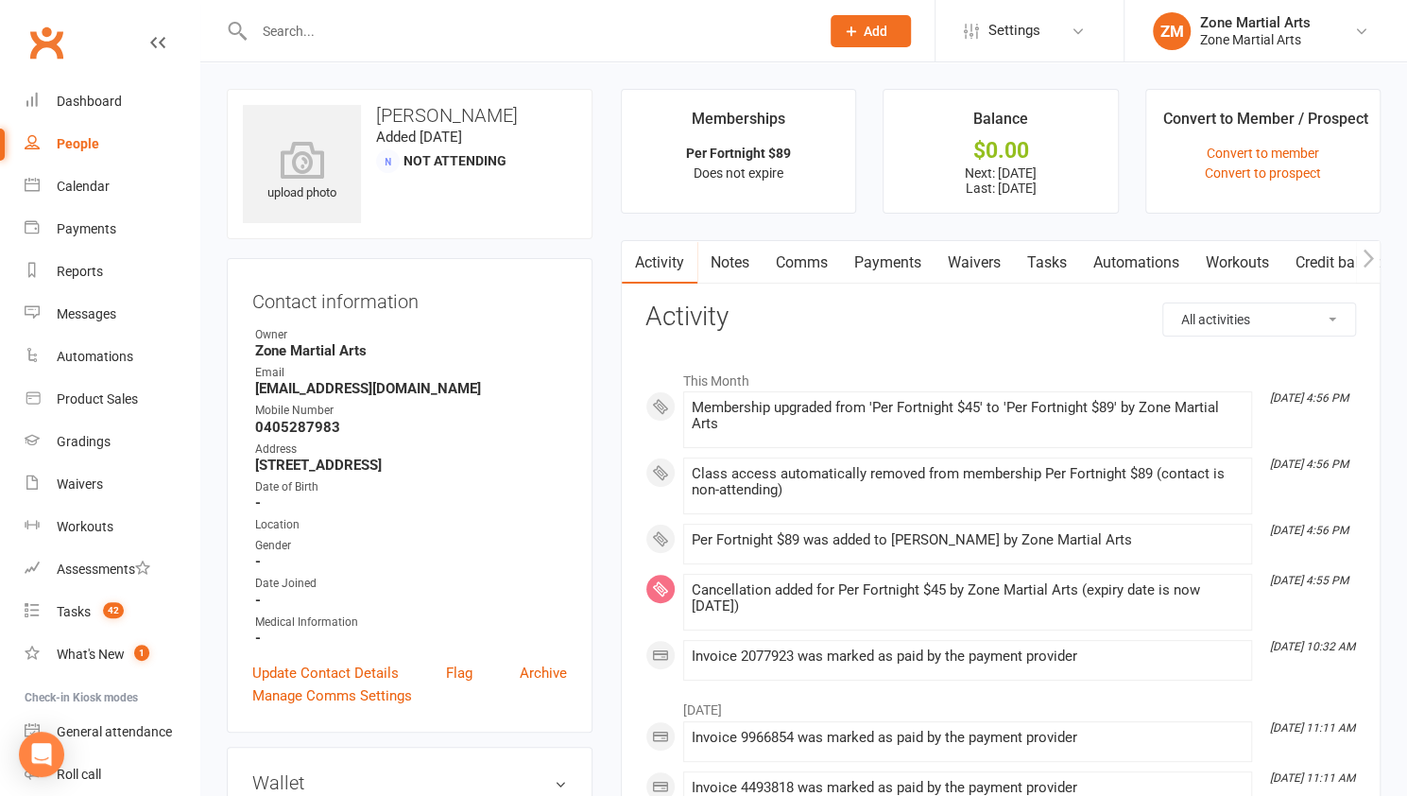
click at [902, 263] on link "Payments" at bounding box center [888, 262] width 94 height 43
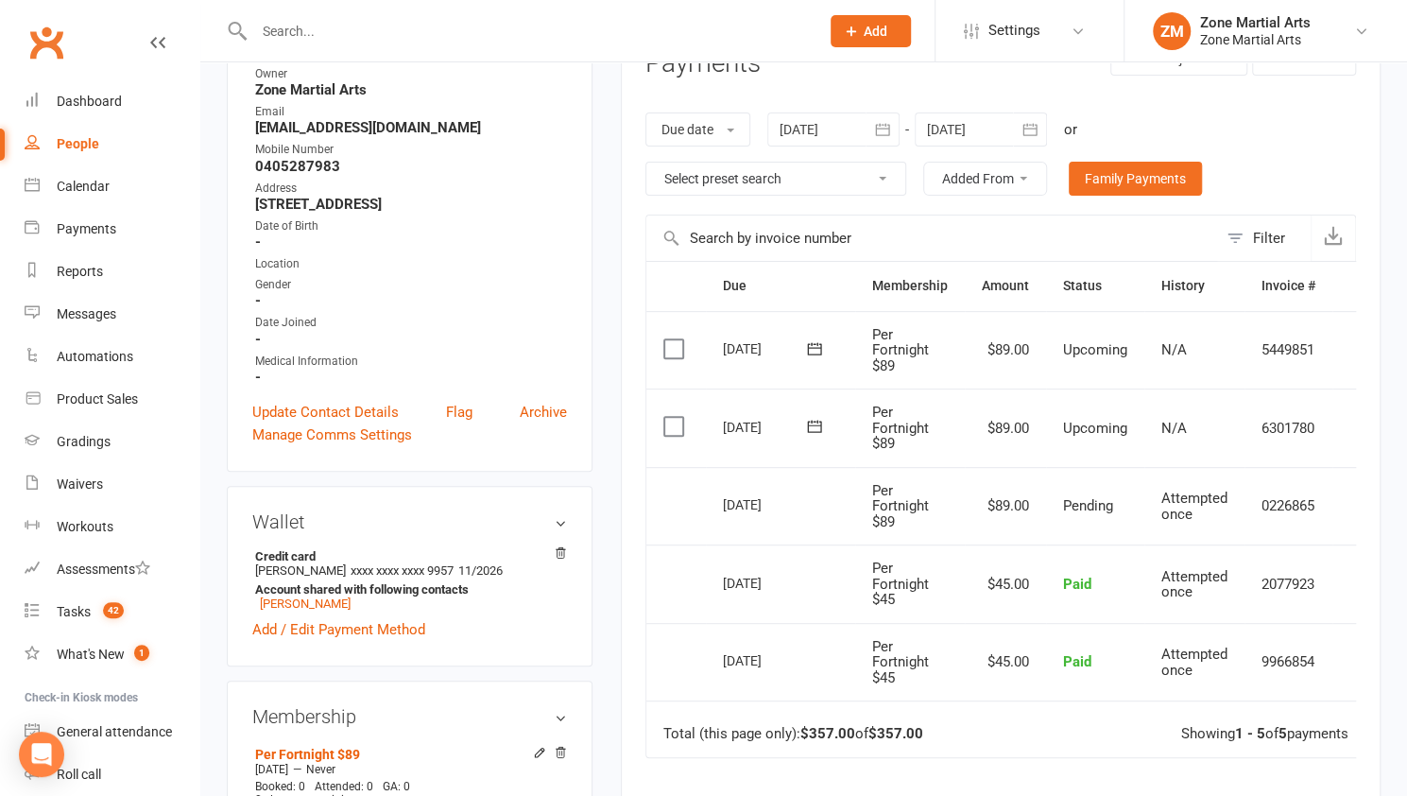
scroll to position [276, 0]
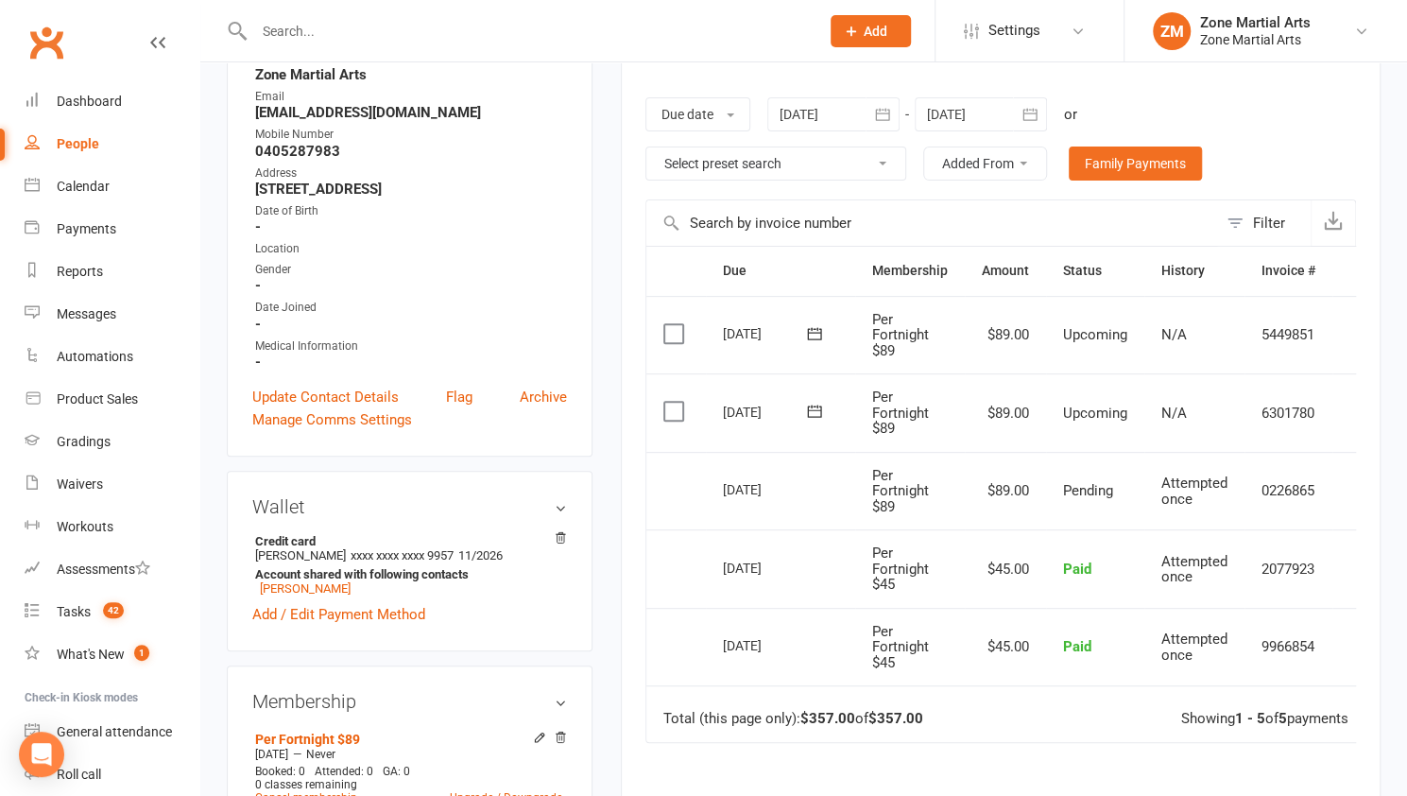
click at [1032, 116] on icon "button" at bounding box center [1030, 114] width 19 height 19
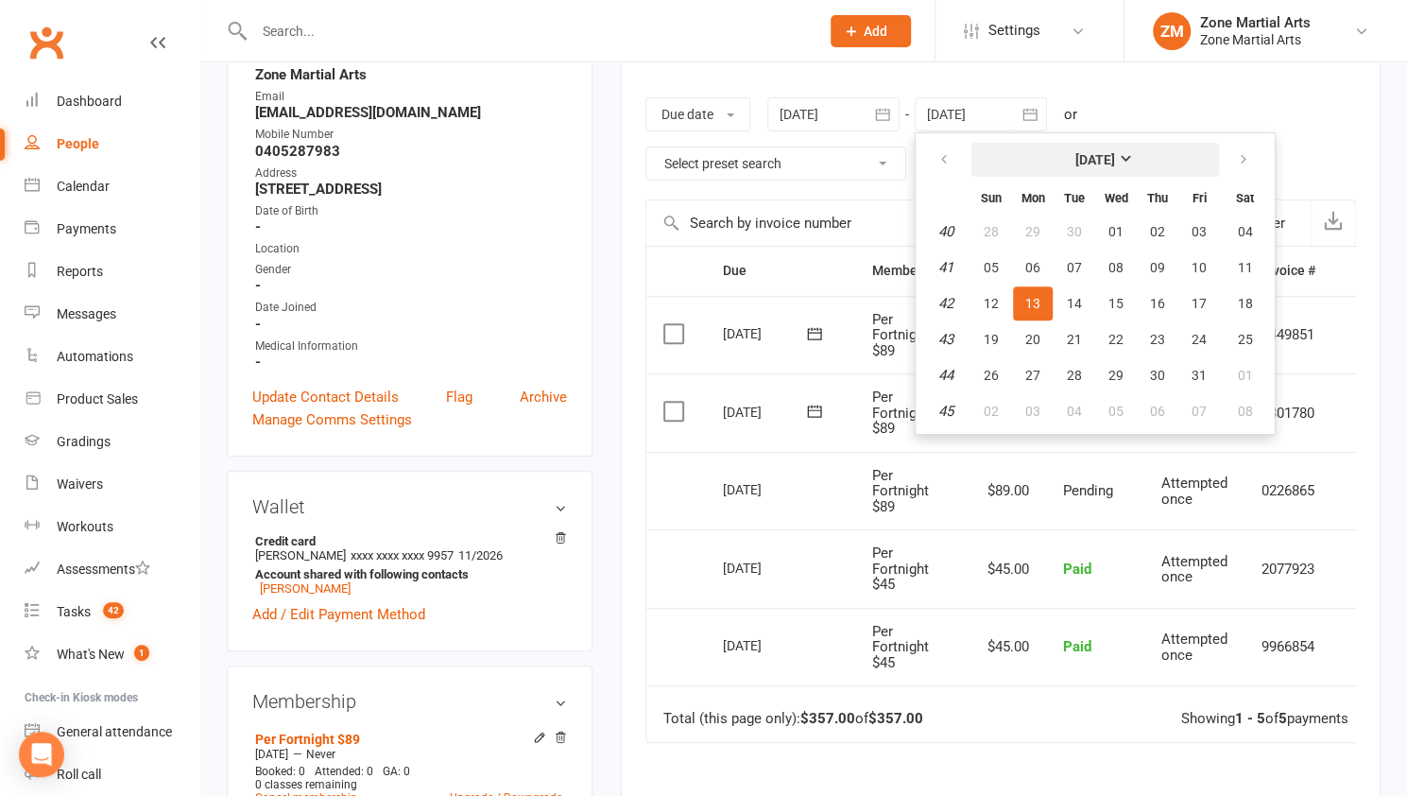
click at [1204, 154] on button "[DATE]" at bounding box center [1096, 160] width 248 height 34
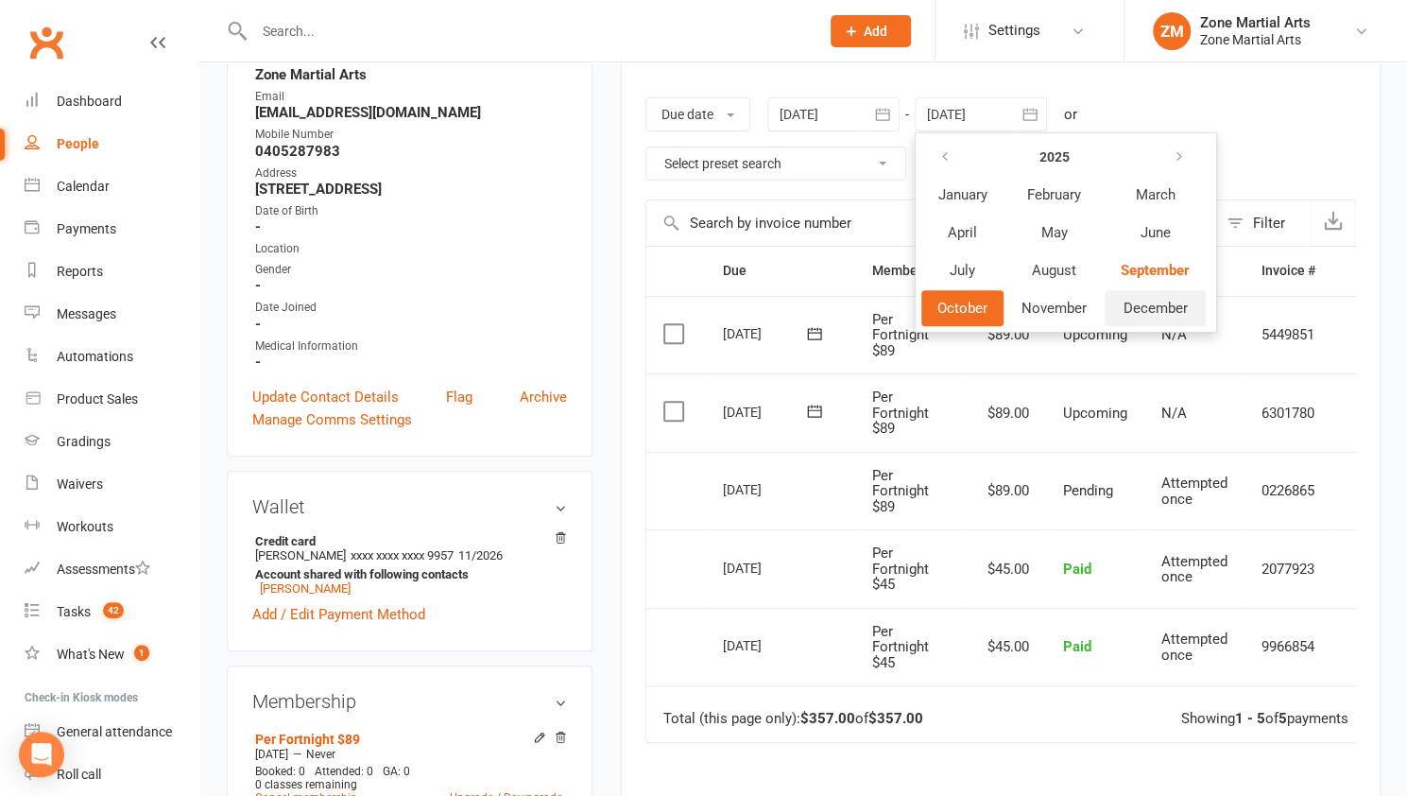
click at [1144, 309] on span "December" at bounding box center [1156, 308] width 64 height 17
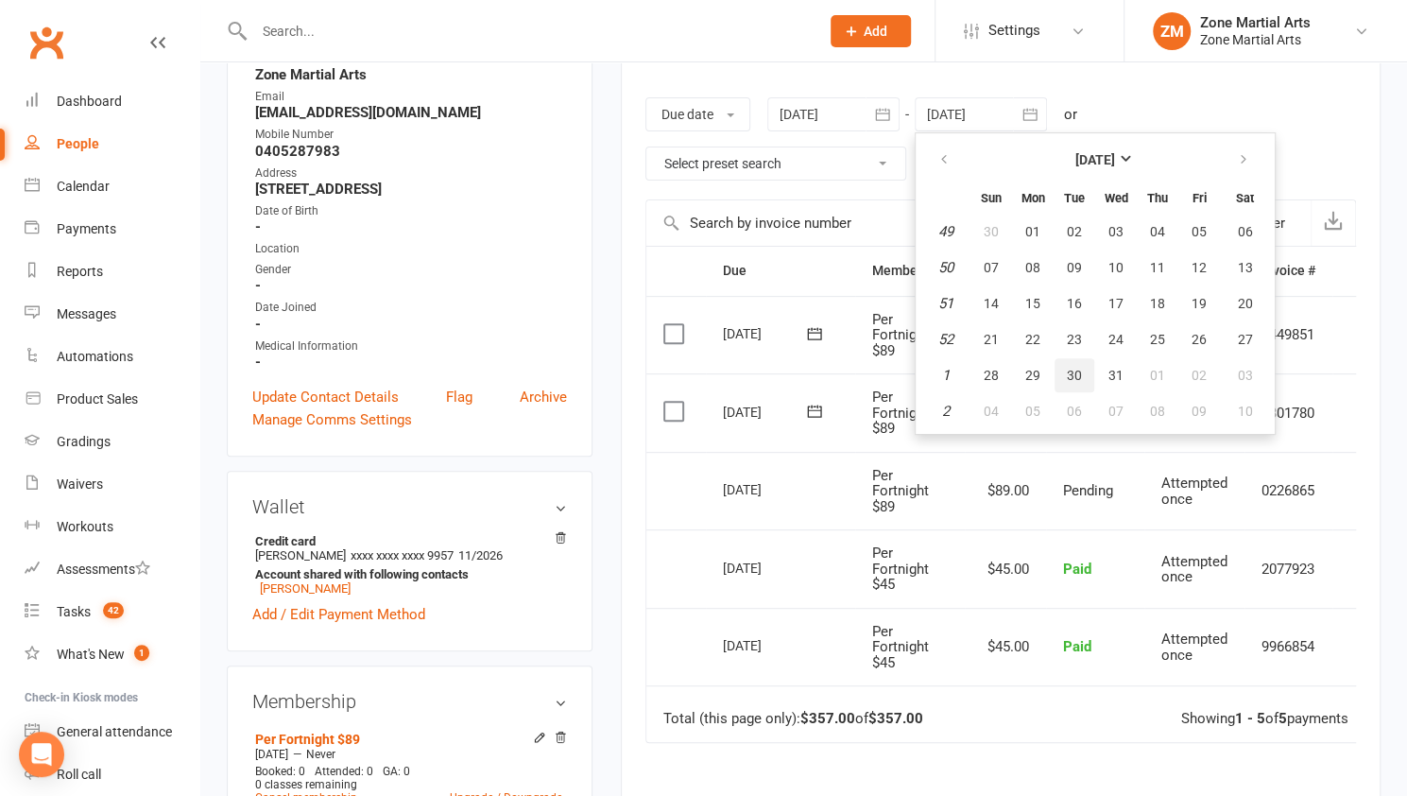
click at [1082, 364] on button "30" at bounding box center [1075, 375] width 40 height 34
type input "[DATE]"
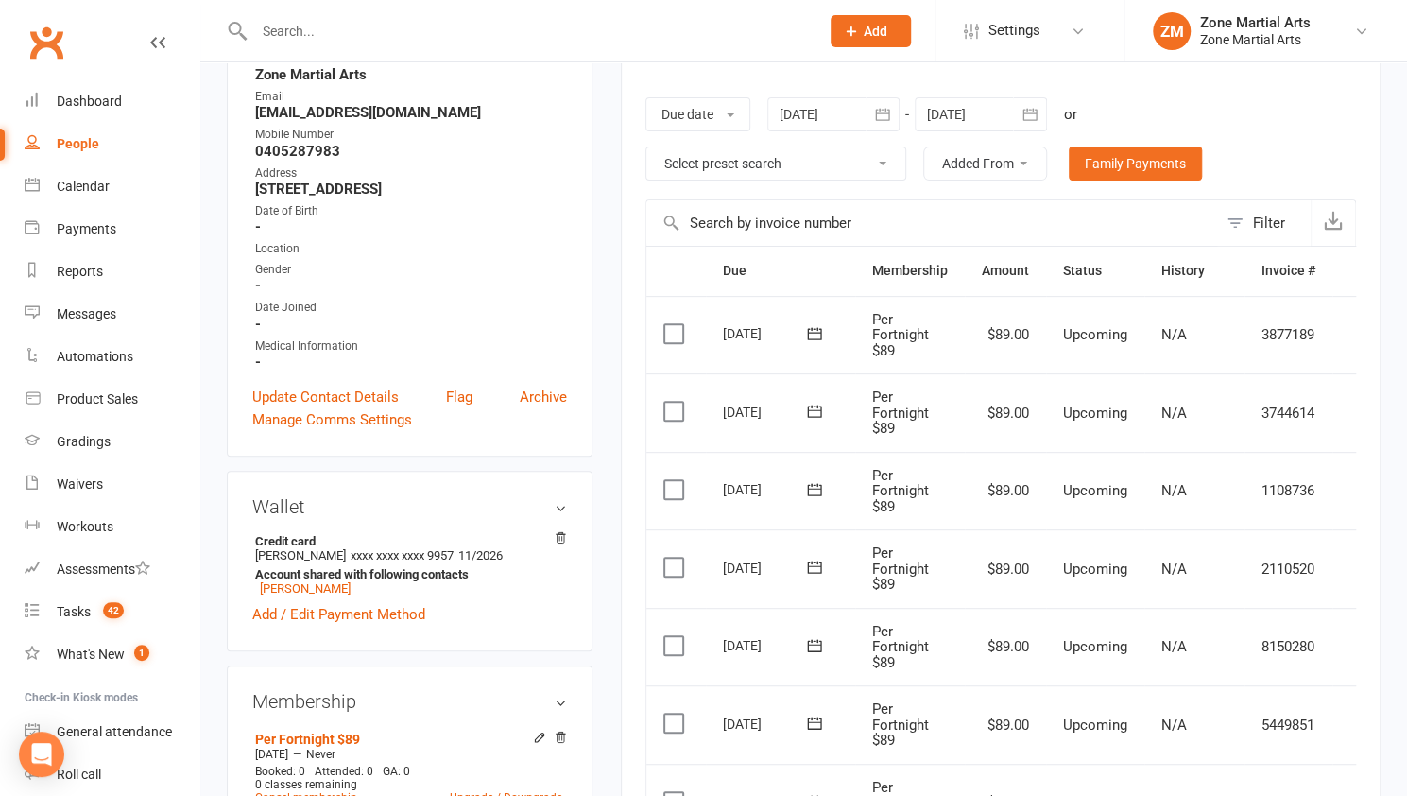
scroll to position [0, 0]
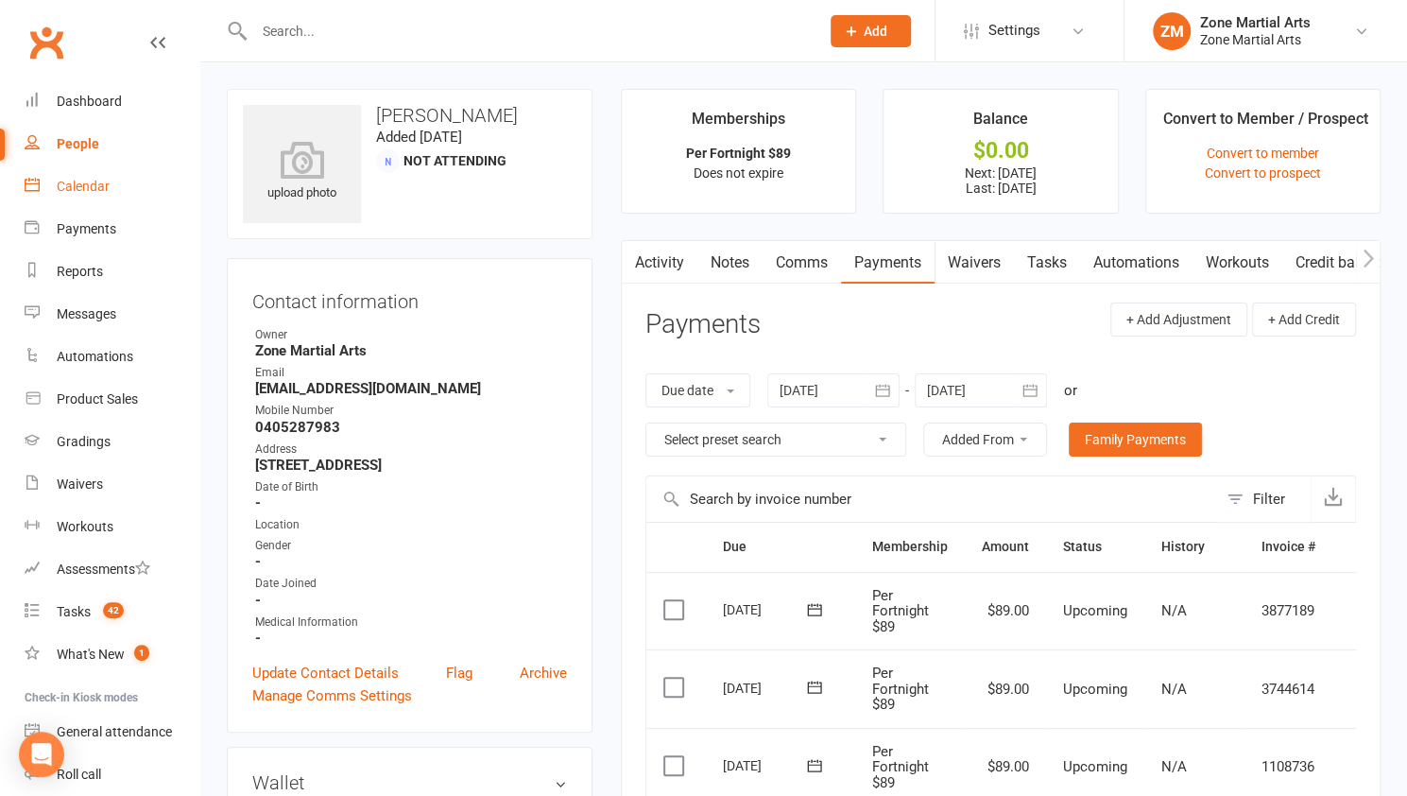
click at [101, 185] on div "Calendar" at bounding box center [83, 186] width 53 height 15
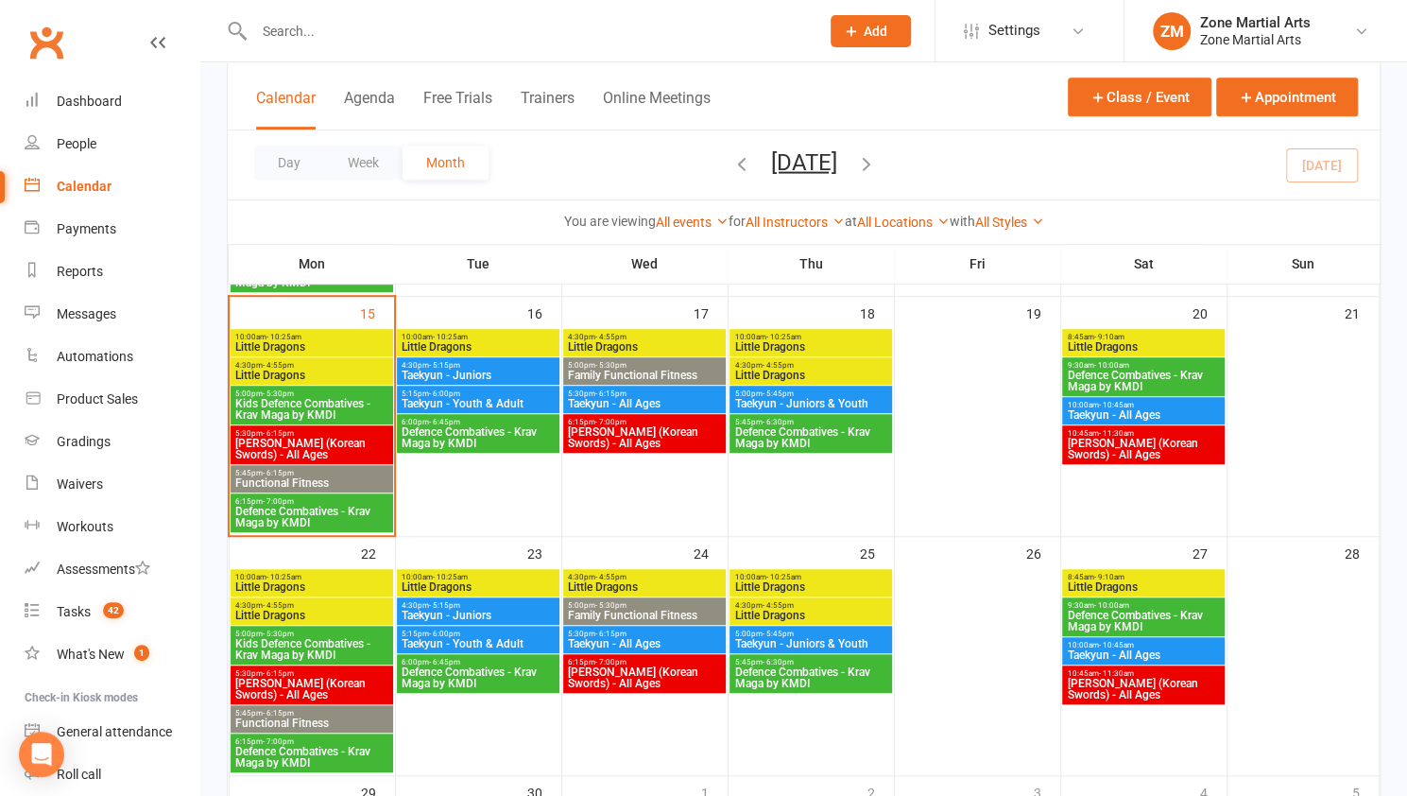
scroll to position [531, 0]
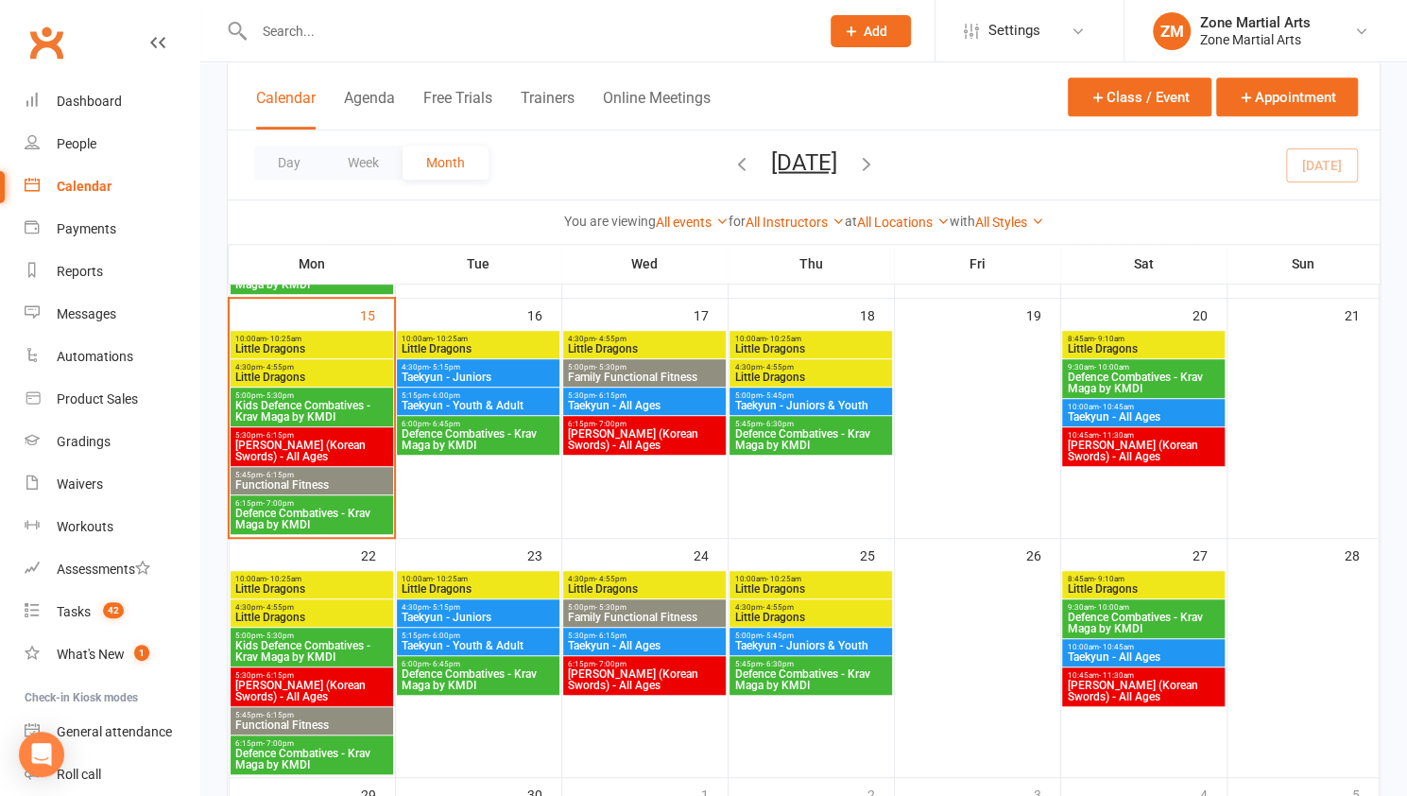
click at [372, 394] on span "5:00pm - 5:30pm" at bounding box center [311, 395] width 154 height 9
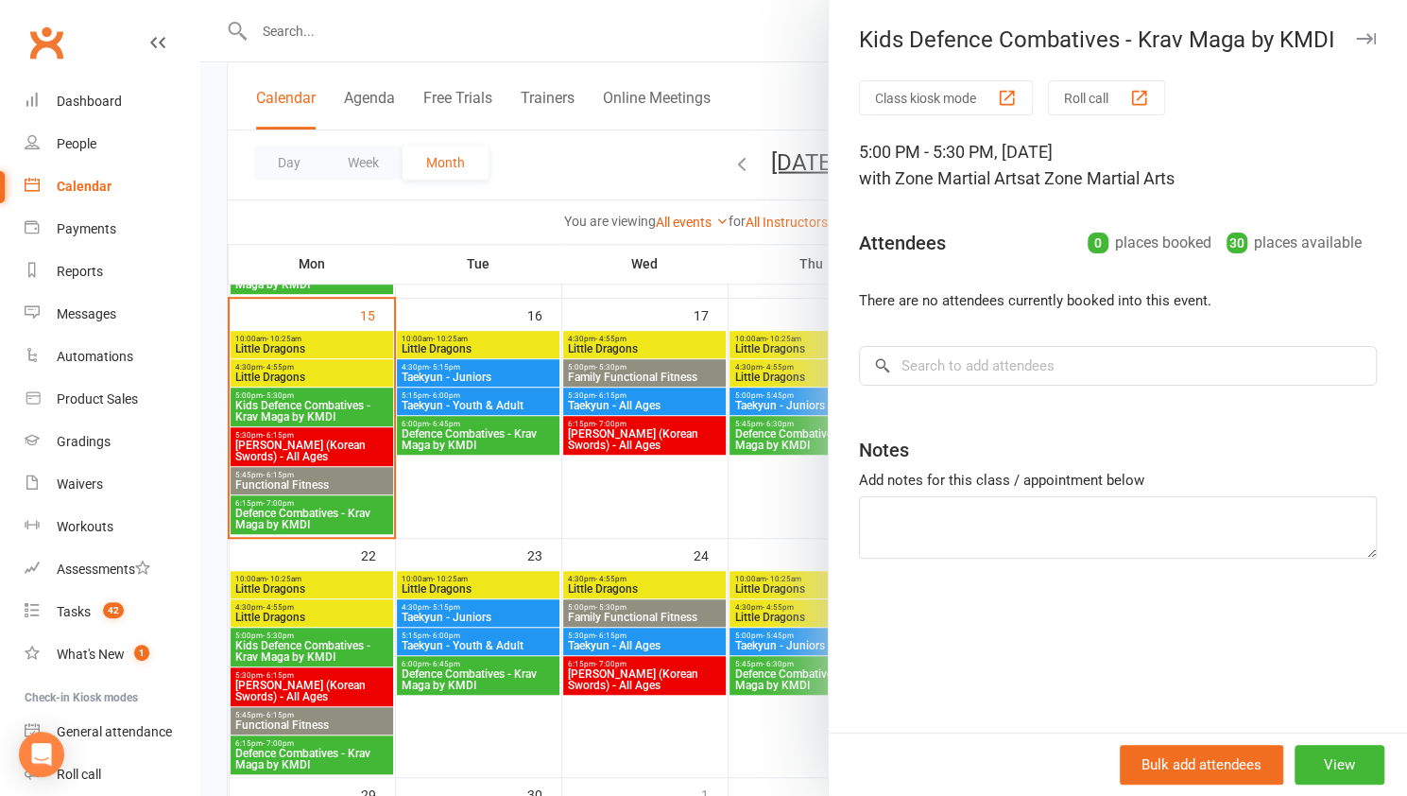
click at [1060, 100] on button "Roll call" at bounding box center [1106, 97] width 117 height 35
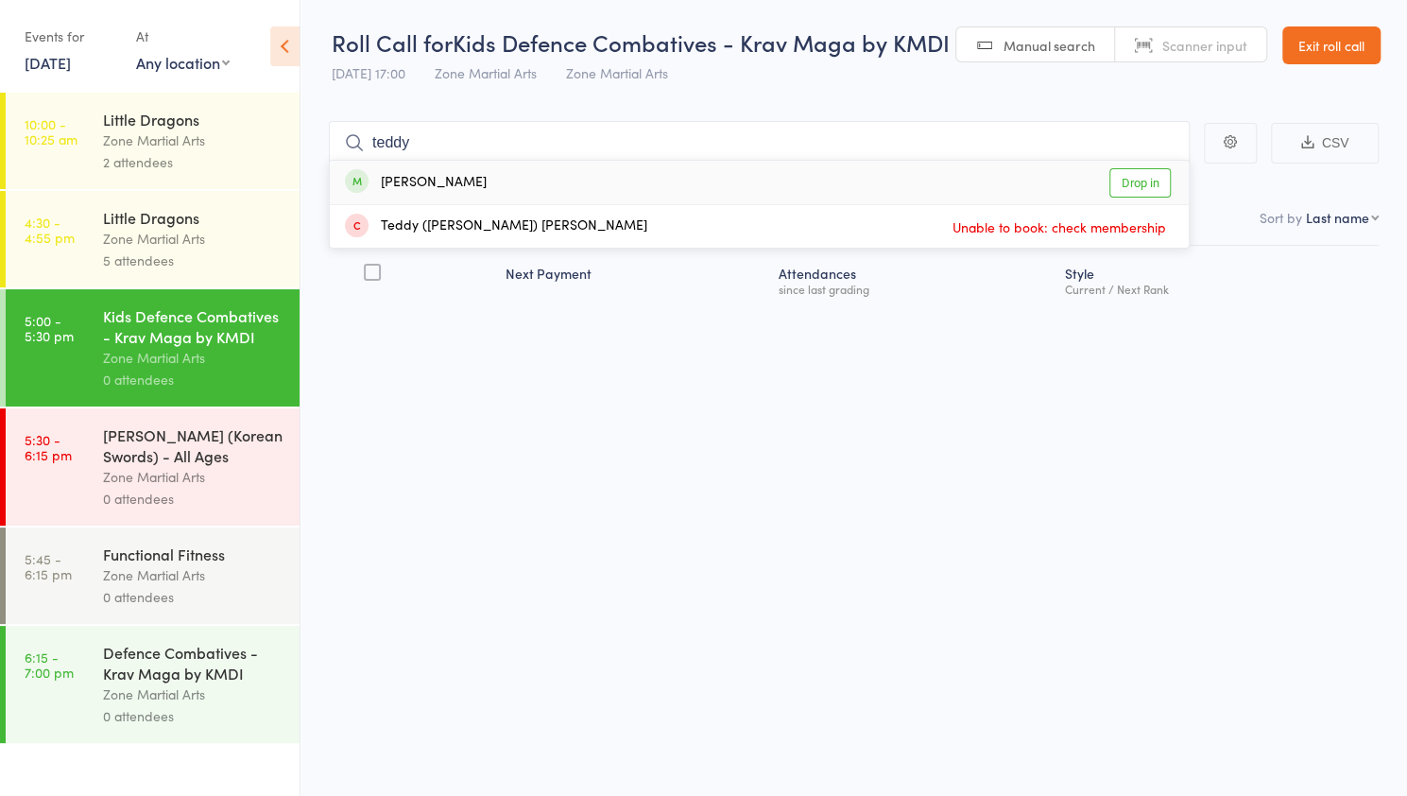
type input "teddy"
click at [1125, 186] on link "Drop in" at bounding box center [1140, 182] width 61 height 29
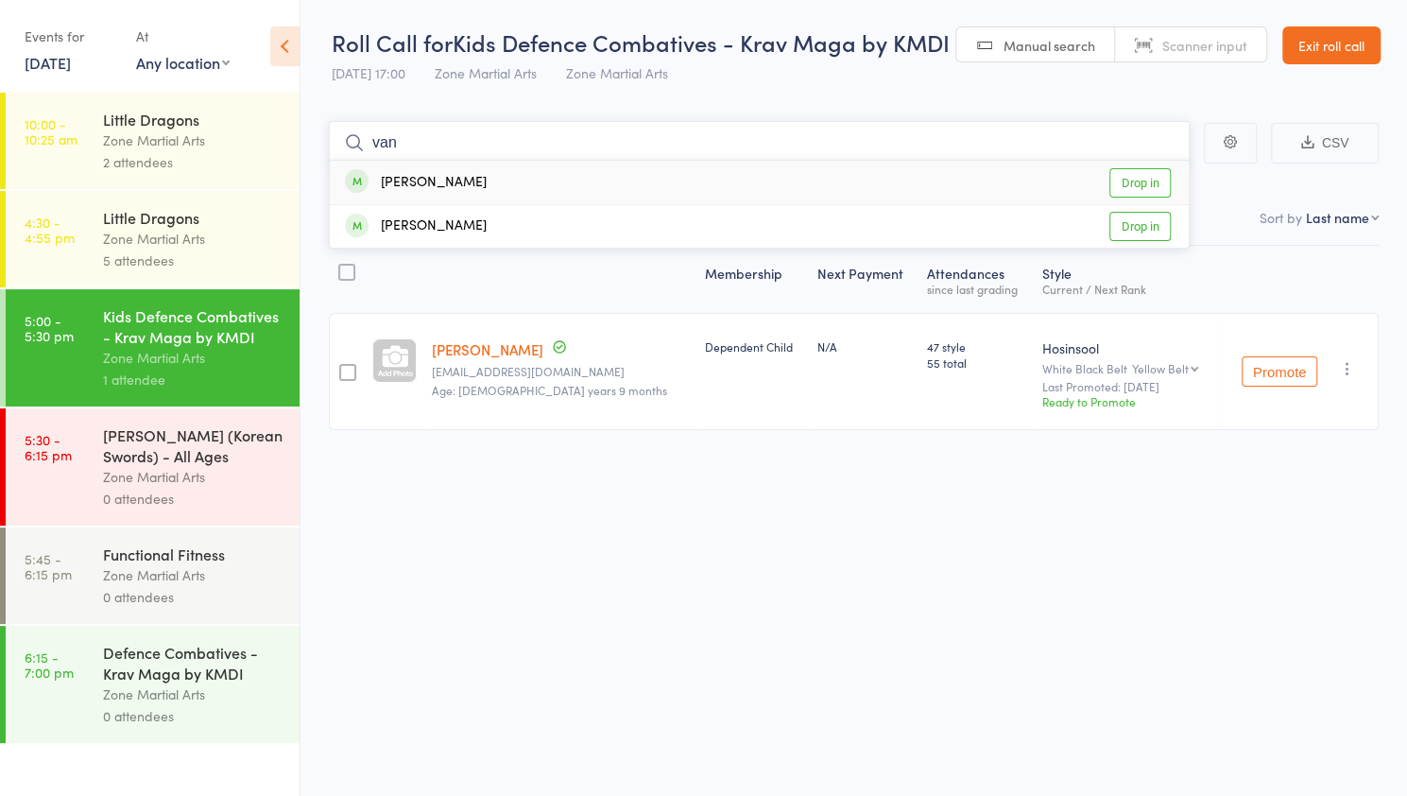
type input "van"
click at [1125, 186] on link "Drop in" at bounding box center [1140, 182] width 61 height 29
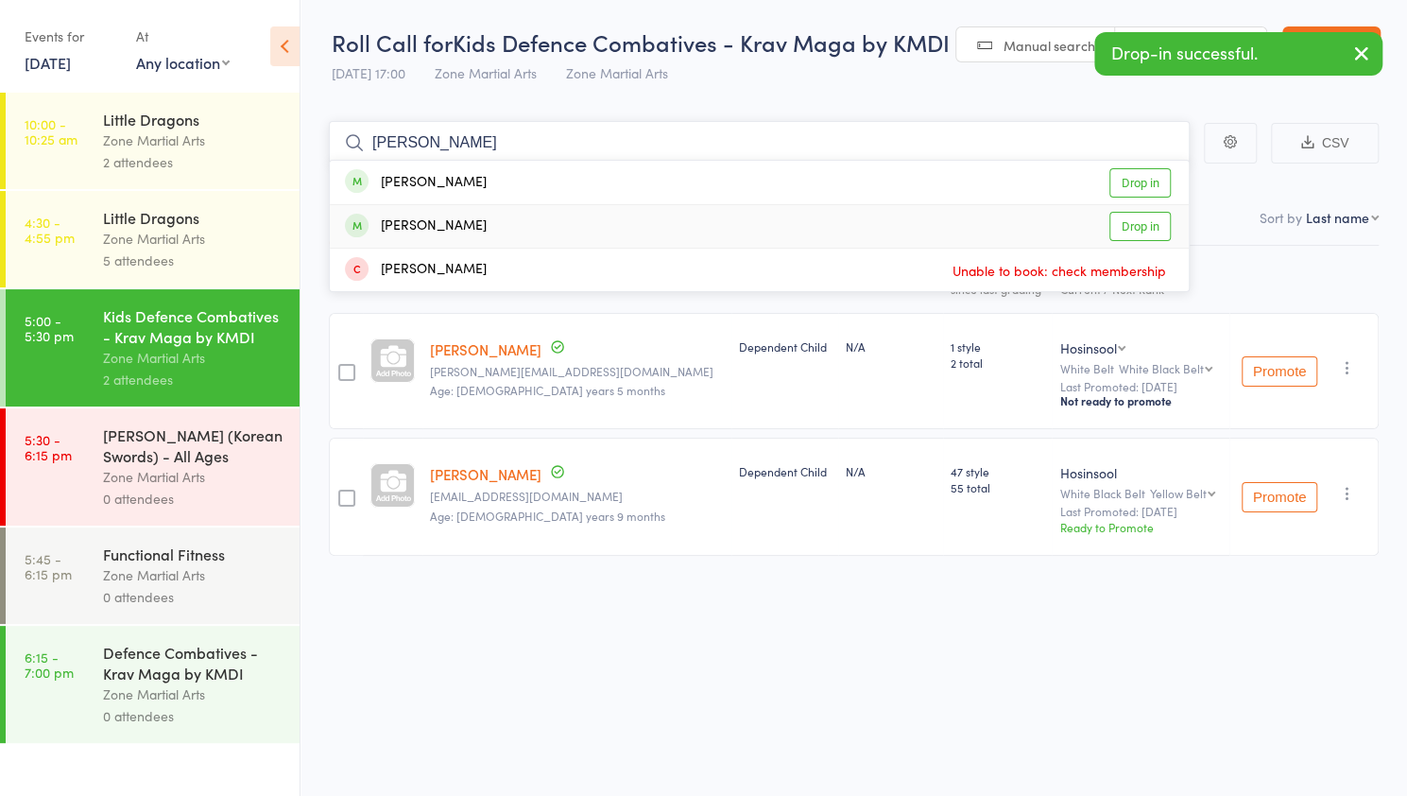
type input "lennox"
click at [1145, 233] on link "Drop in" at bounding box center [1140, 226] width 61 height 29
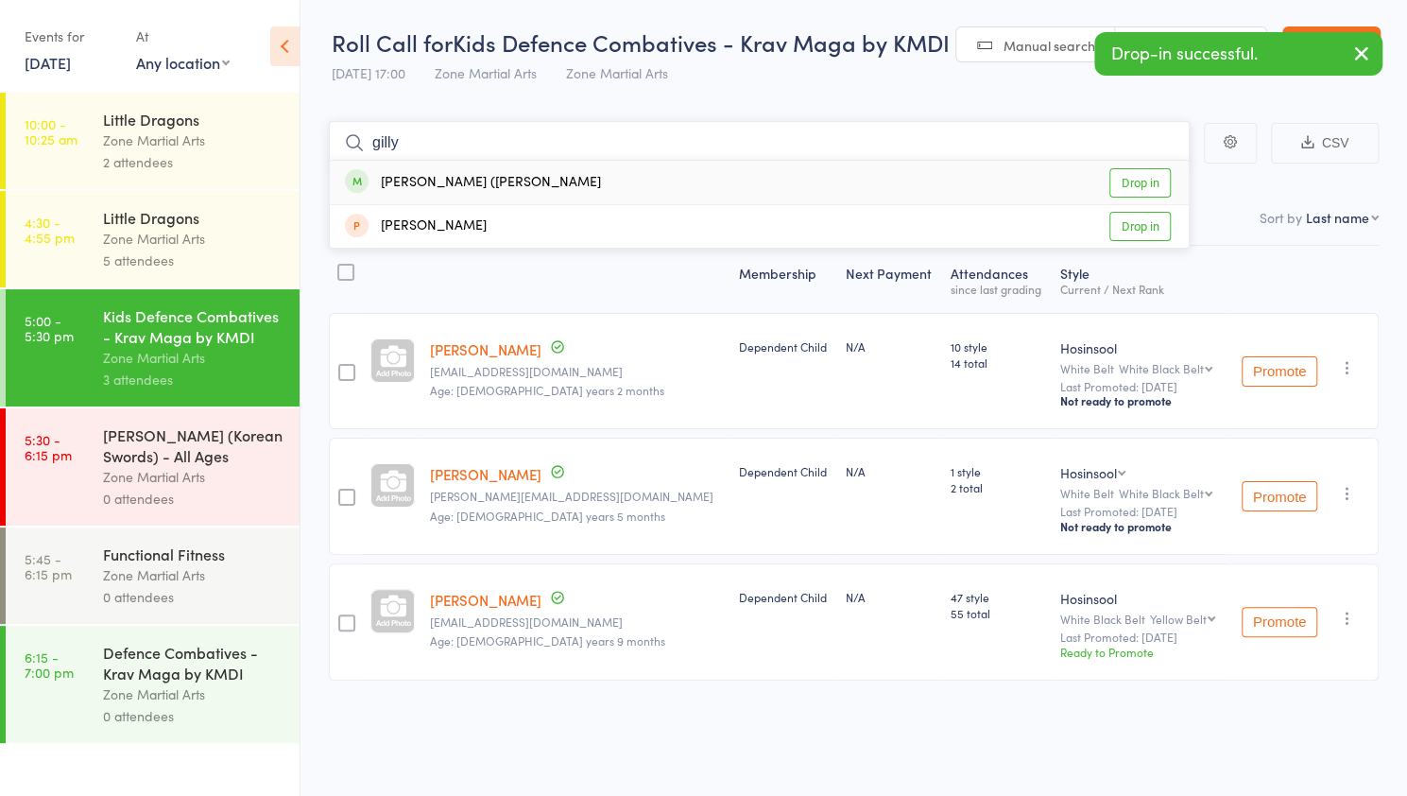
type input "gilly"
click at [1151, 179] on link "Drop in" at bounding box center [1140, 182] width 61 height 29
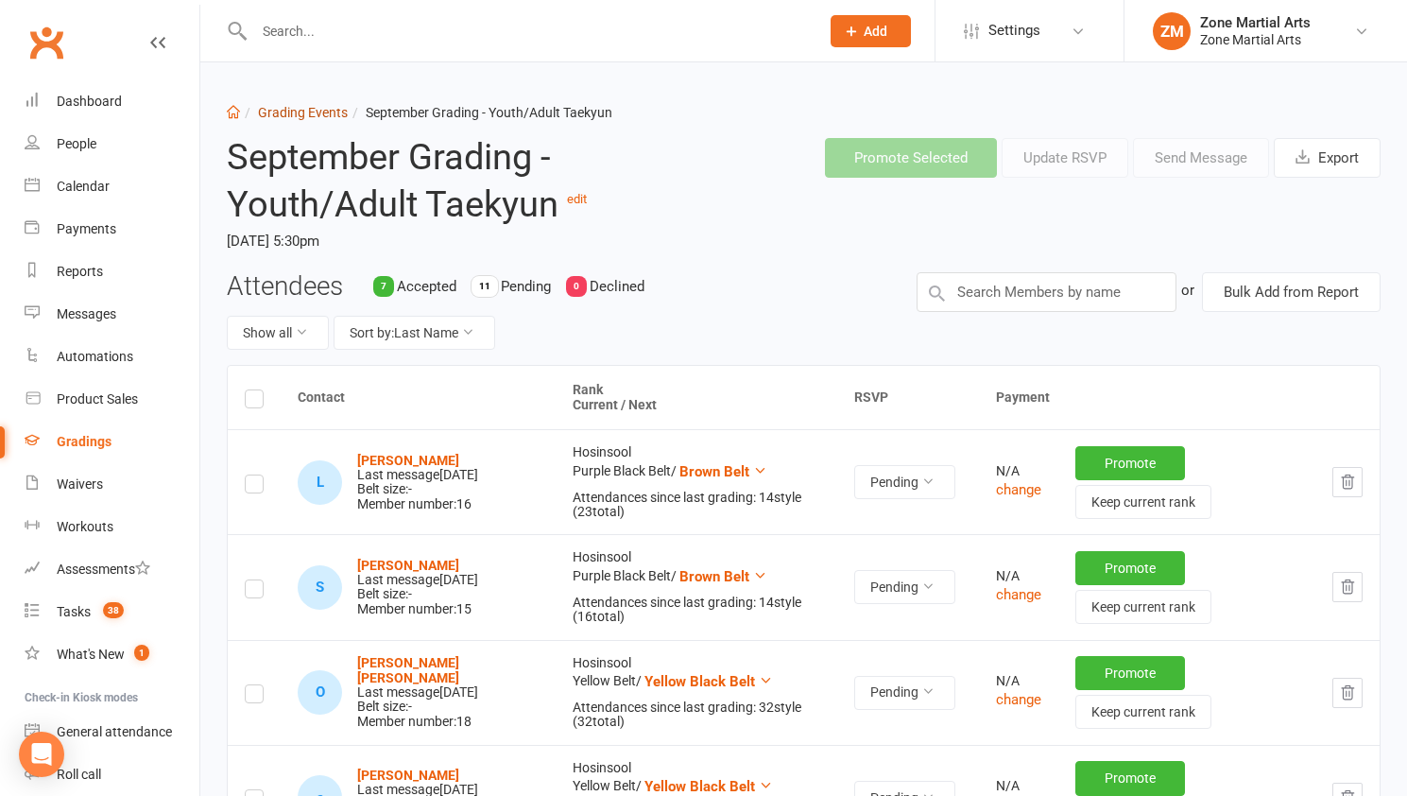
click at [318, 107] on link "Grading Events" at bounding box center [303, 112] width 90 height 15
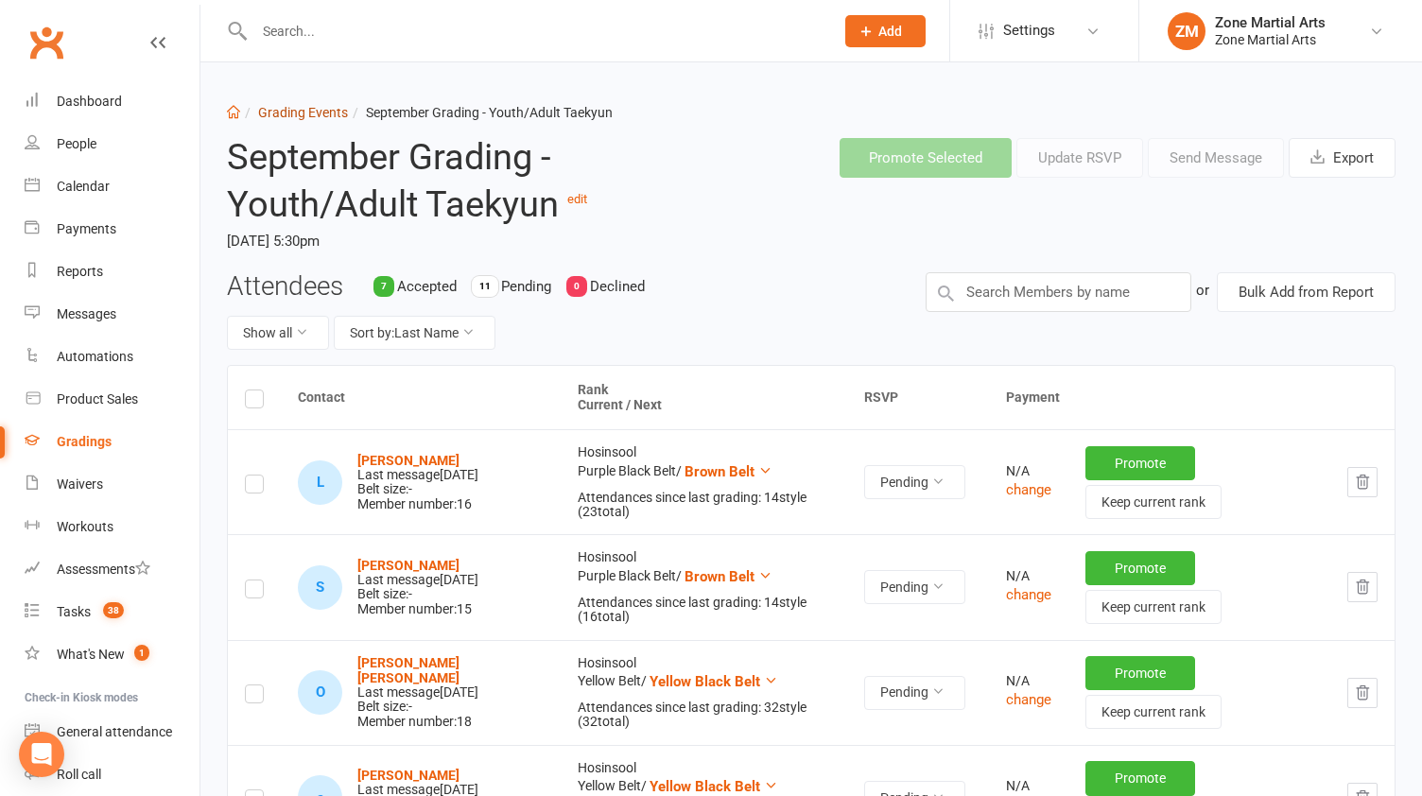
select select "25"
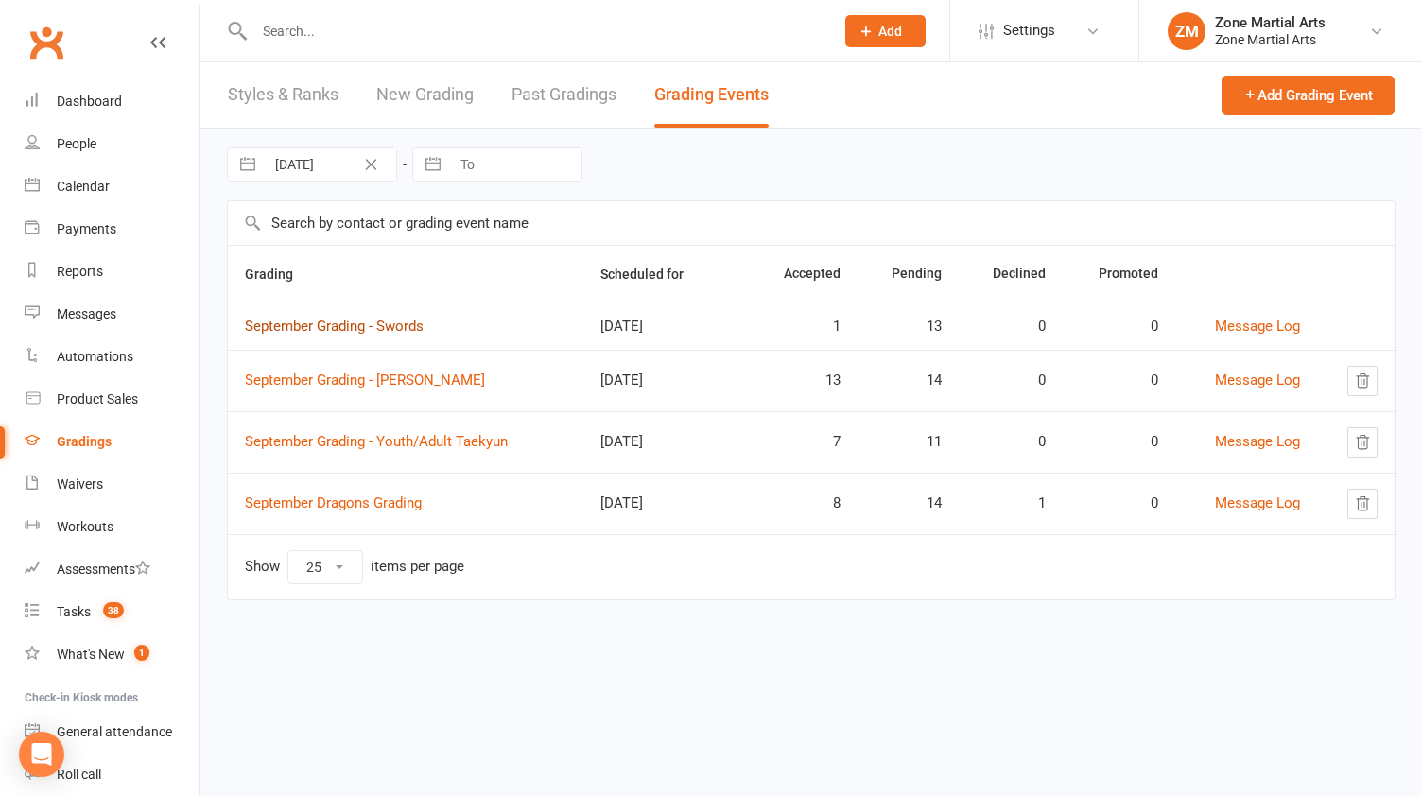
click at [363, 325] on link "September Grading - Swords" at bounding box center [334, 326] width 179 height 17
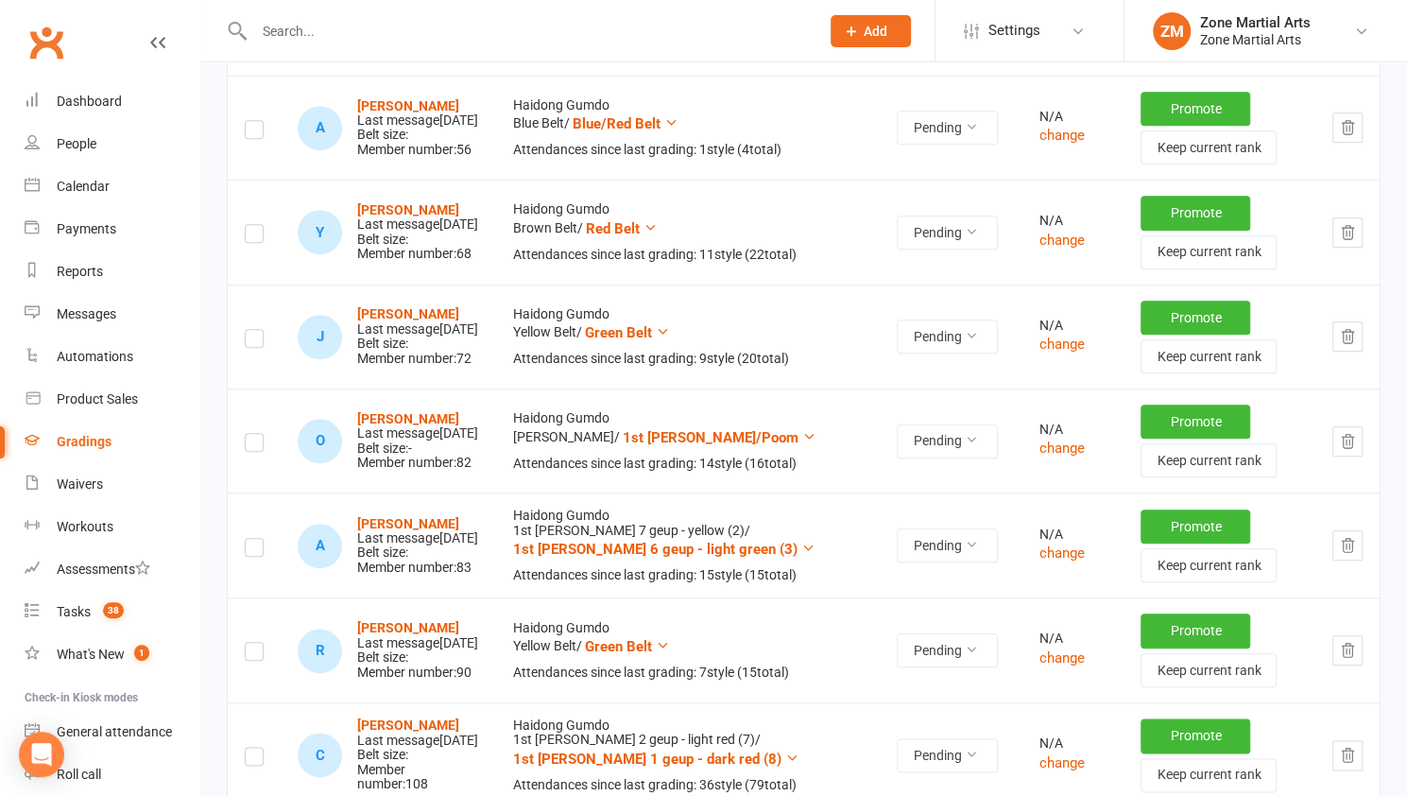
scroll to position [883, 0]
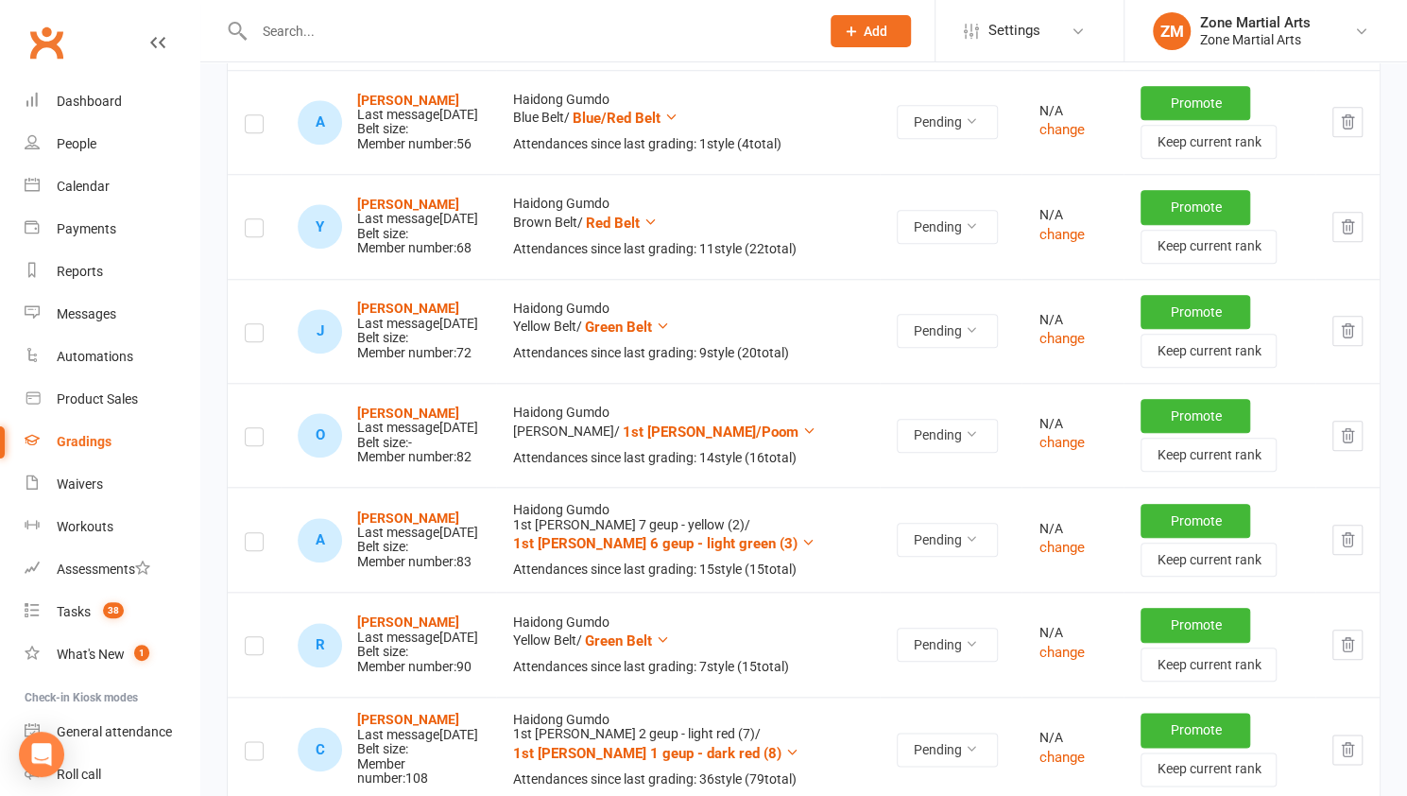
click at [1350, 130] on icon "button" at bounding box center [1347, 121] width 17 height 17
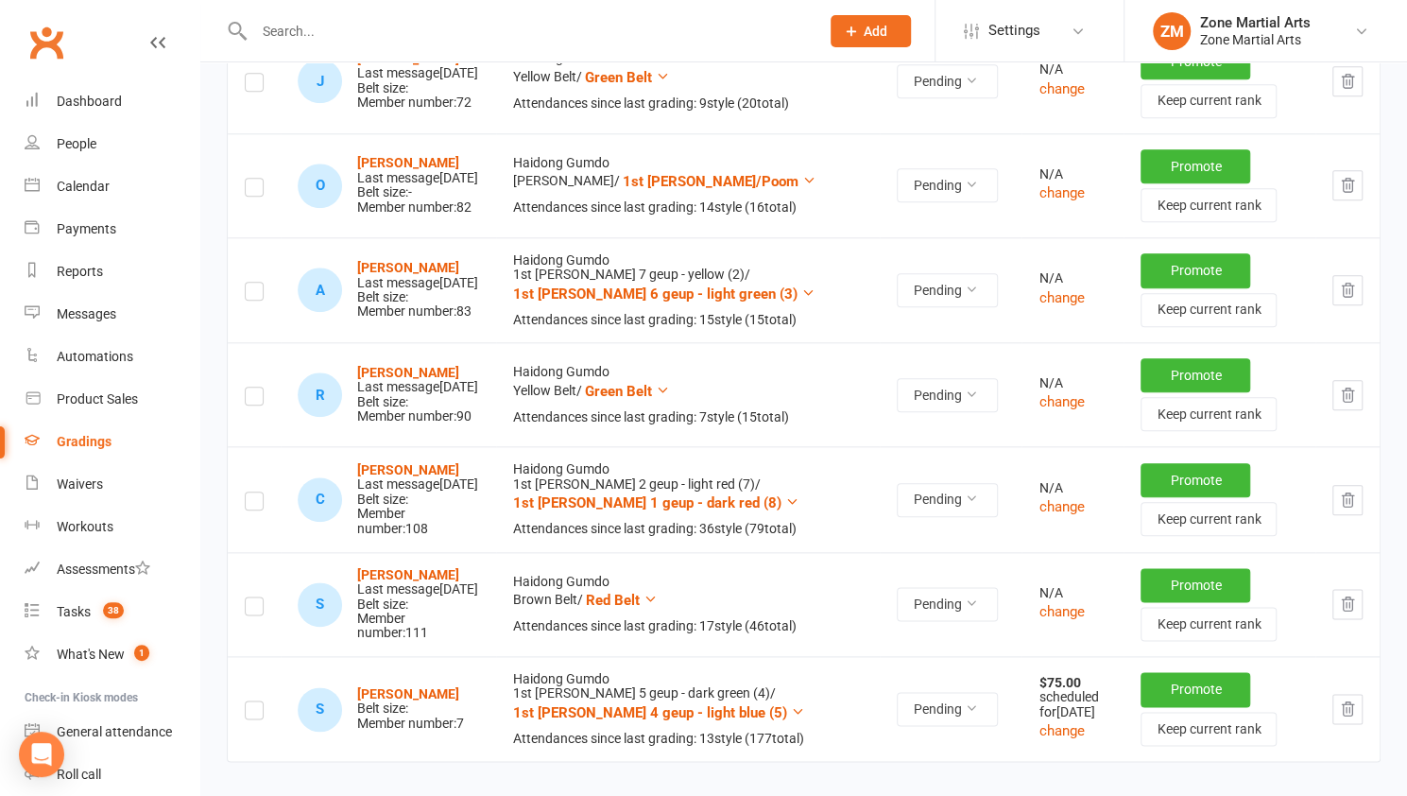
scroll to position [1026, 0]
